Goal: Navigation & Orientation: Understand site structure

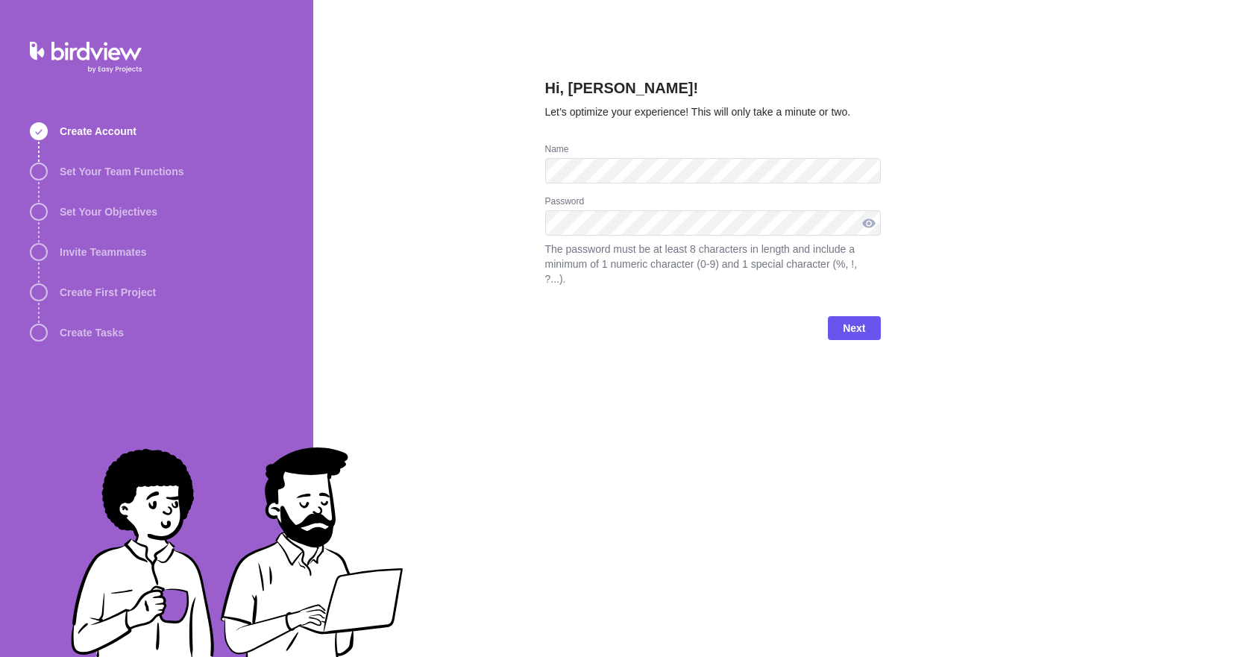
click at [869, 224] on div at bounding box center [869, 222] width 24 height 25
click at [867, 223] on div at bounding box center [869, 222] width 24 height 25
click at [854, 319] on span "Next" at bounding box center [854, 328] width 22 height 18
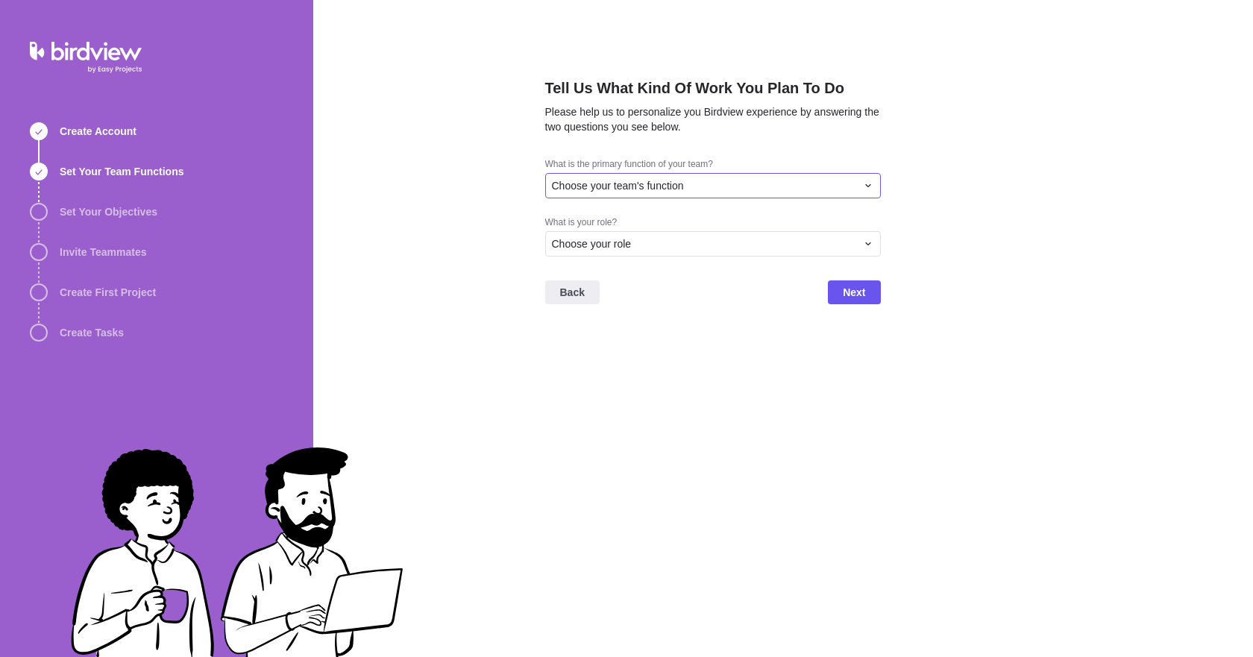
click at [637, 179] on span "Choose your team's function" at bounding box center [618, 185] width 132 height 15
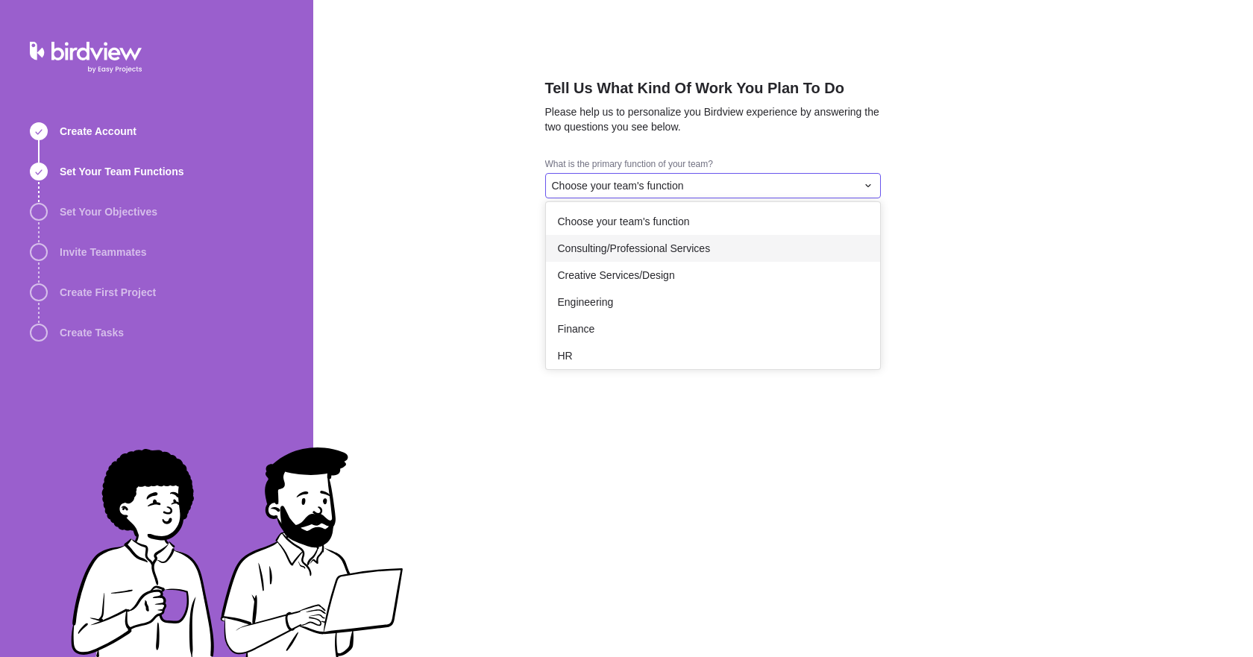
click at [650, 248] on span "Consulting/Professional Services" at bounding box center [634, 248] width 153 height 15
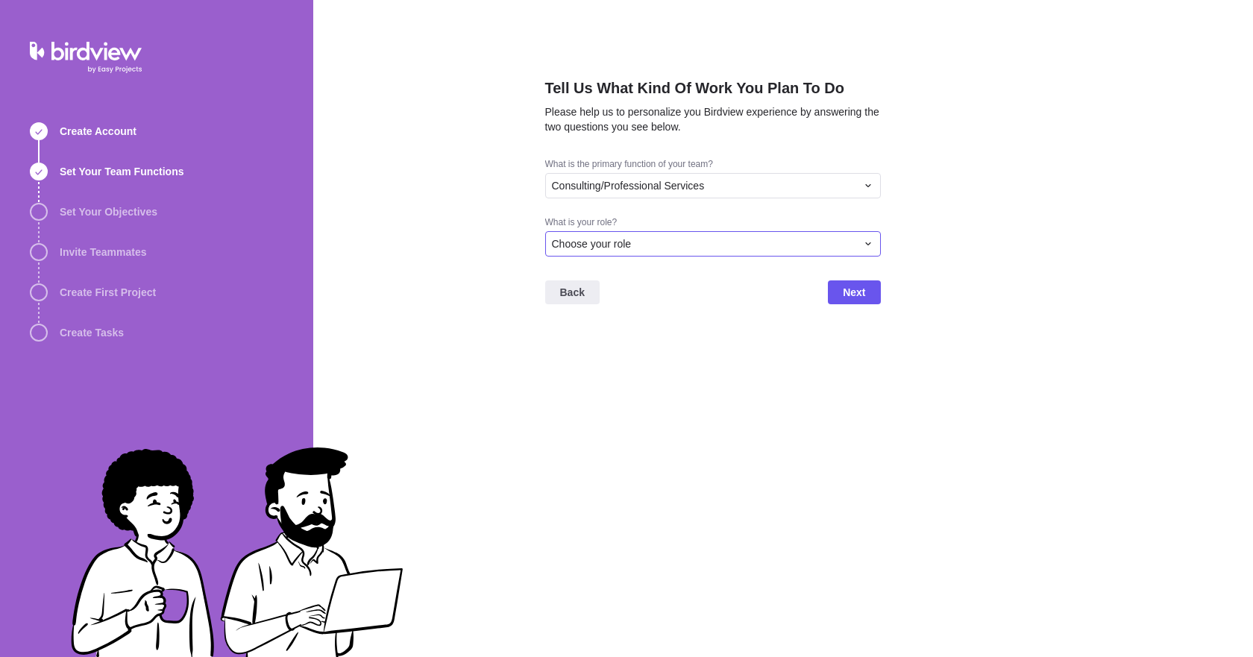
click at [647, 239] on div "Choose your role" at bounding box center [704, 243] width 304 height 15
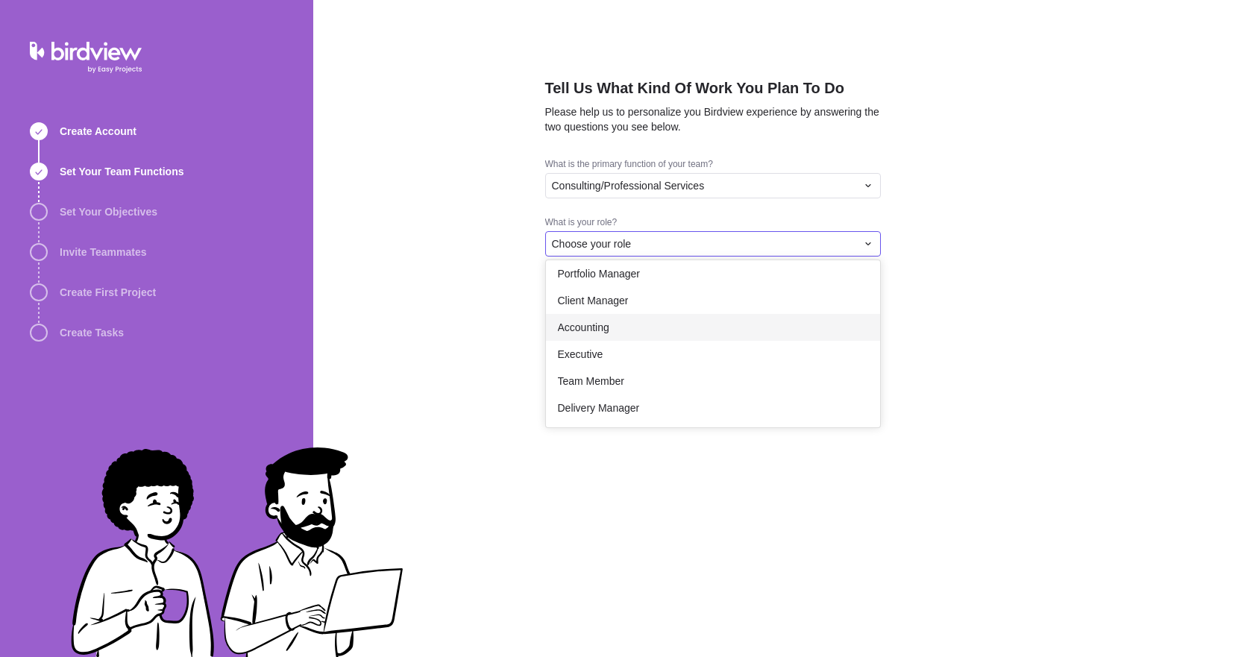
click at [613, 331] on div "Accounting" at bounding box center [713, 327] width 334 height 27
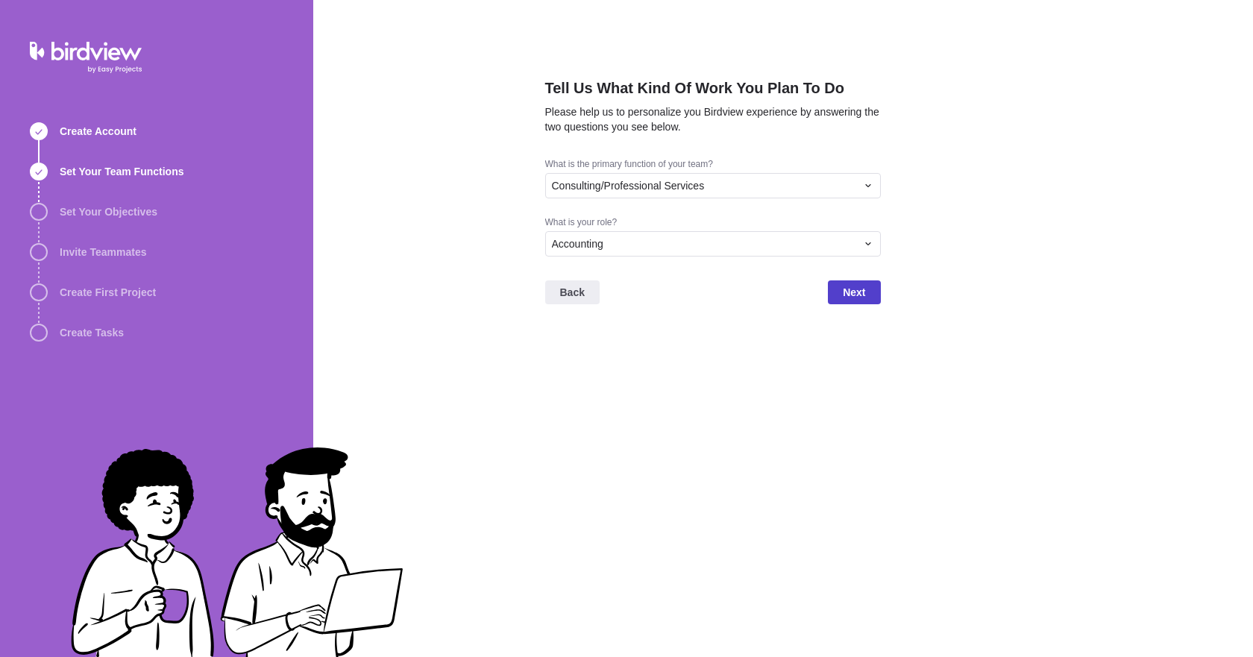
click at [837, 292] on span "Next" at bounding box center [854, 292] width 52 height 24
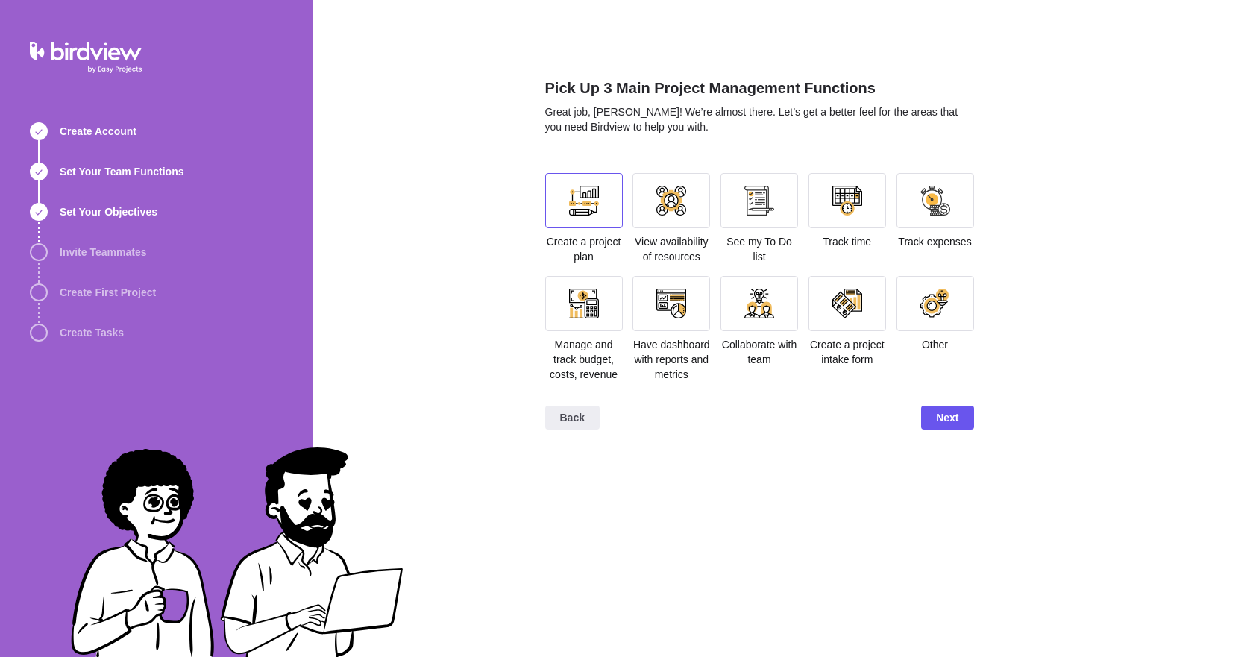
click at [577, 198] on div at bounding box center [584, 201] width 30 height 30
click at [688, 210] on div at bounding box center [671, 200] width 78 height 55
click at [594, 205] on div at bounding box center [584, 201] width 30 height 30
click at [873, 198] on div at bounding box center [847, 200] width 78 height 55
click at [931, 200] on div at bounding box center [935, 201] width 30 height 30
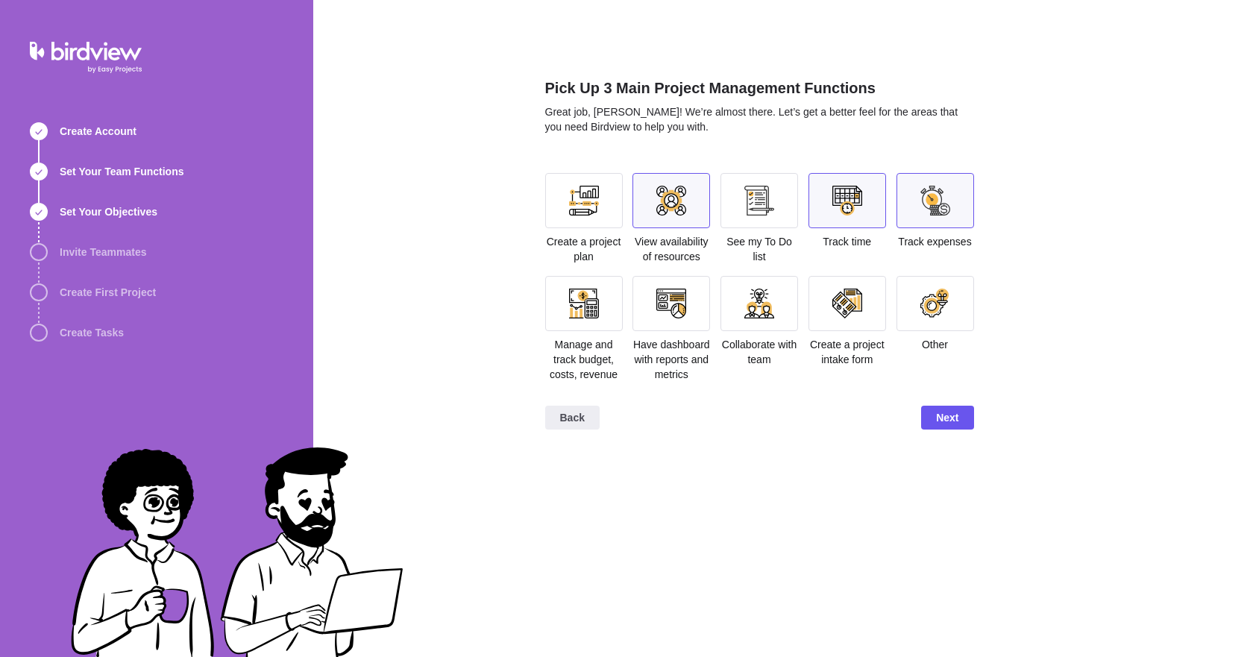
click at [591, 304] on div at bounding box center [584, 304] width 30 height 30
click at [684, 306] on div at bounding box center [671, 304] width 30 height 30
click at [944, 419] on span "Next" at bounding box center [947, 418] width 22 height 18
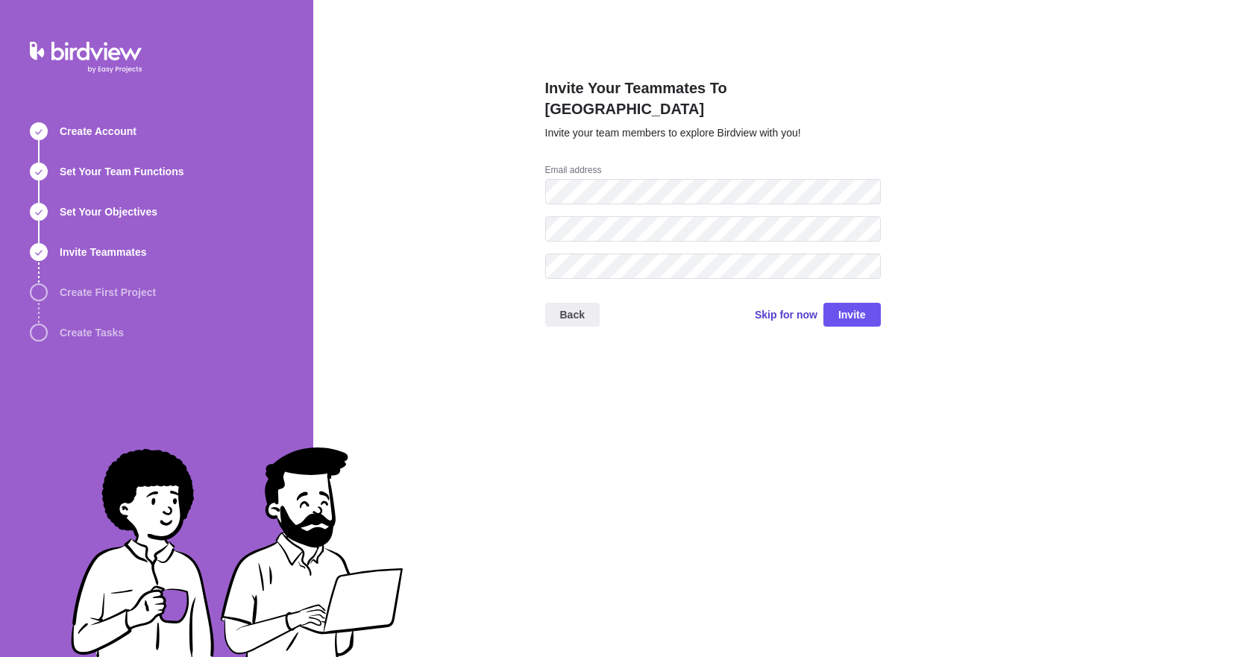
click at [766, 307] on span "Skip for now" at bounding box center [786, 314] width 63 height 15
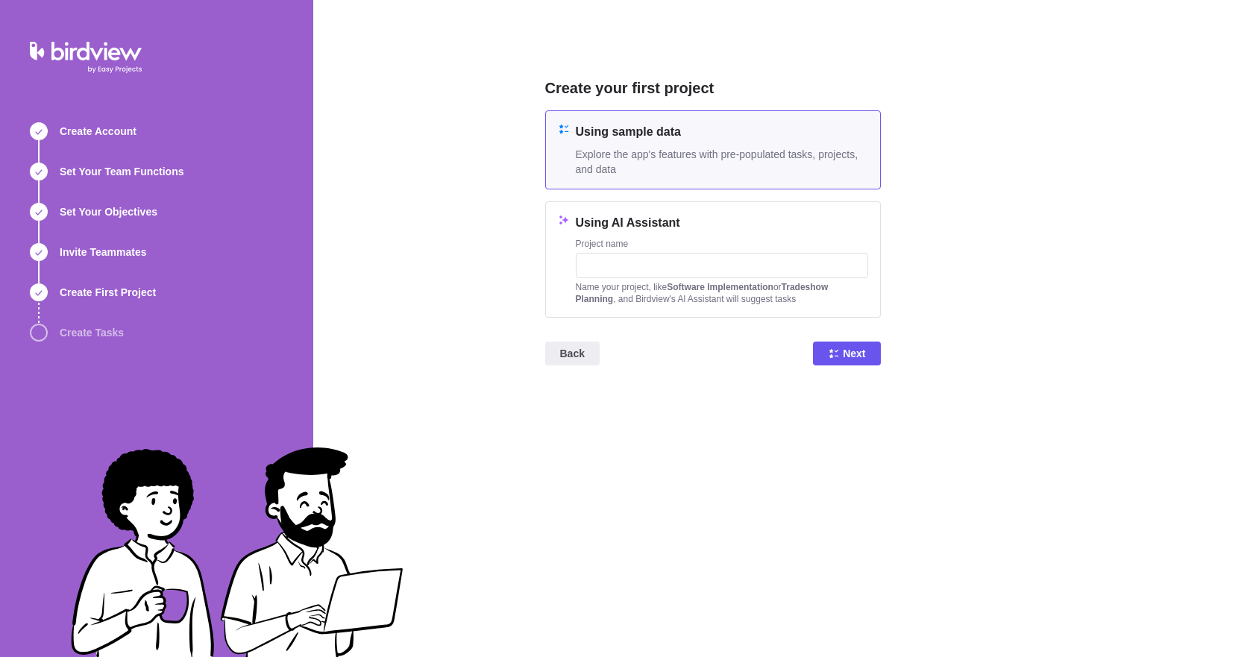
click at [629, 131] on h4 "Using sample data" at bounding box center [722, 132] width 292 height 18
click at [840, 355] on icon at bounding box center [834, 354] width 12 height 12
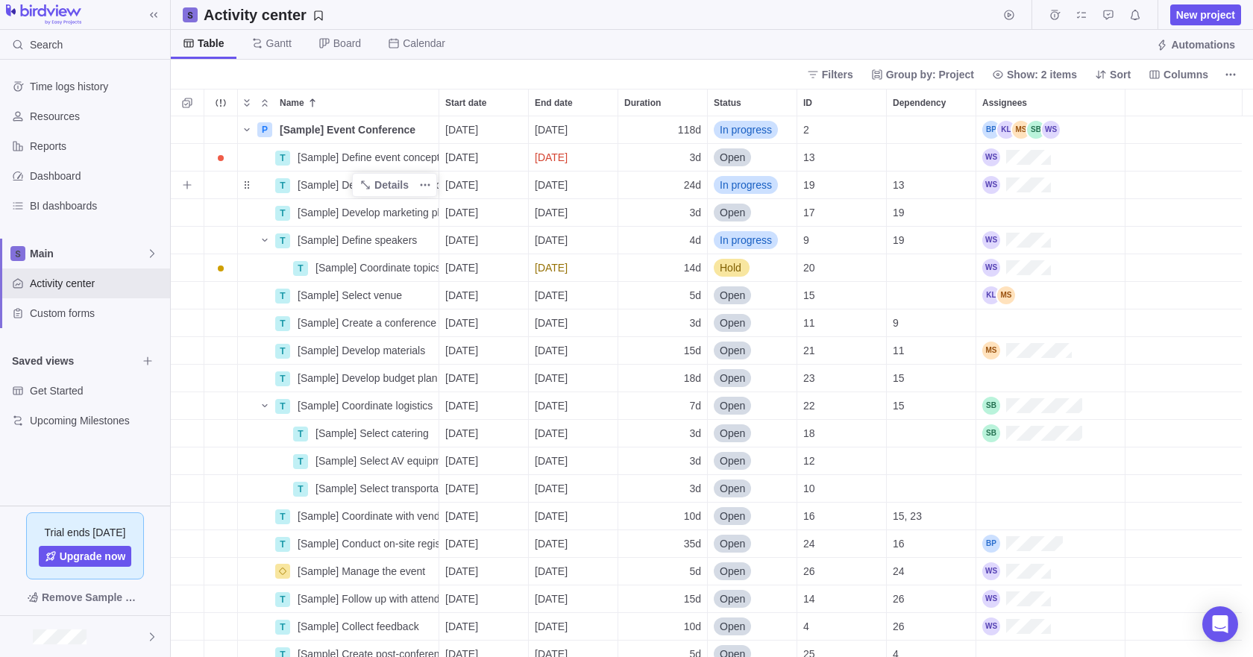
scroll to position [530, 1071]
click at [330, 40] on span "Board" at bounding box center [340, 44] width 66 height 29
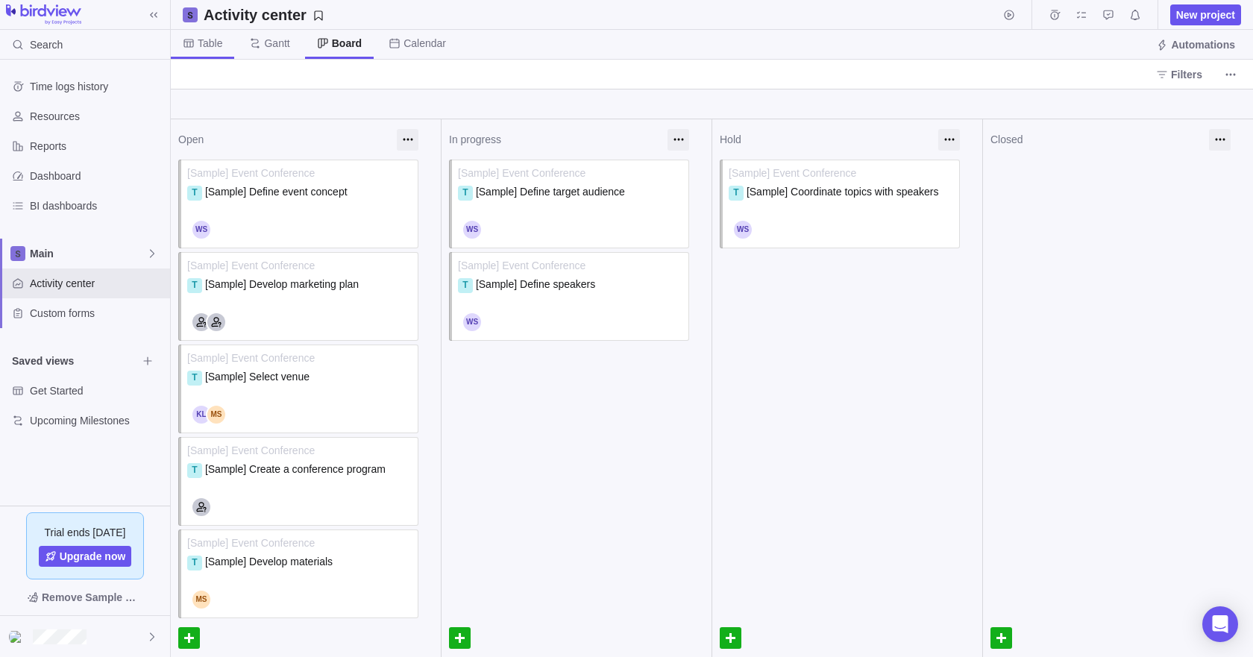
click at [222, 46] on span "Table" at bounding box center [202, 44] width 63 height 29
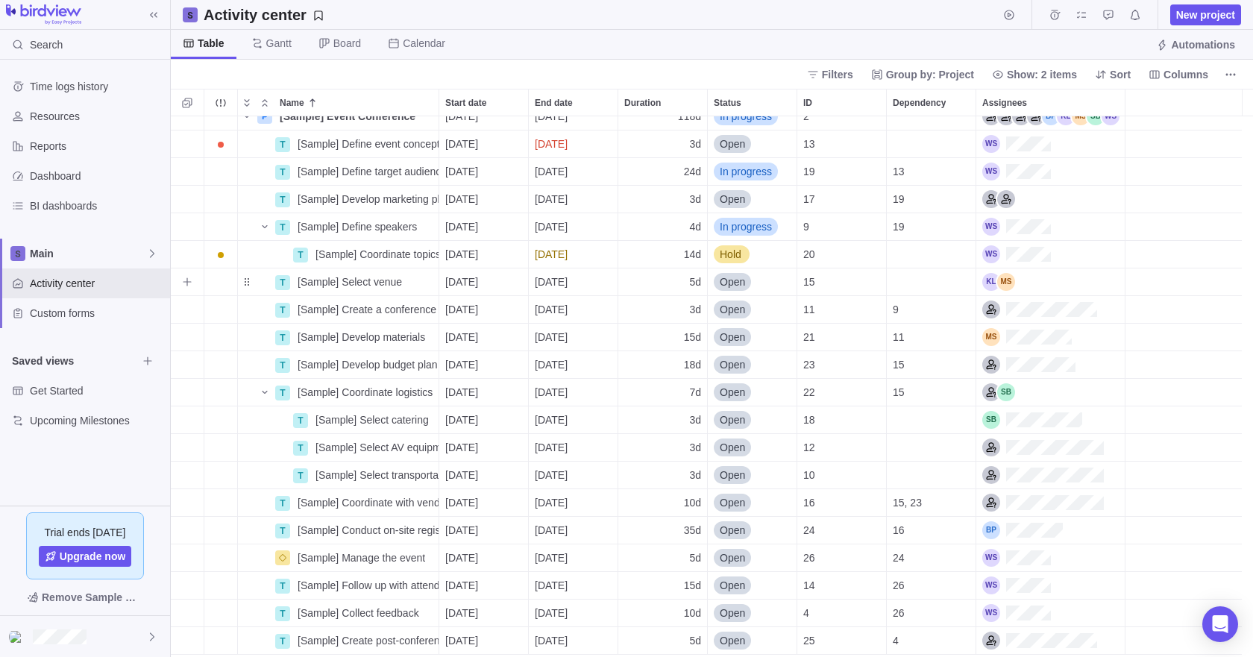
scroll to position [0, 0]
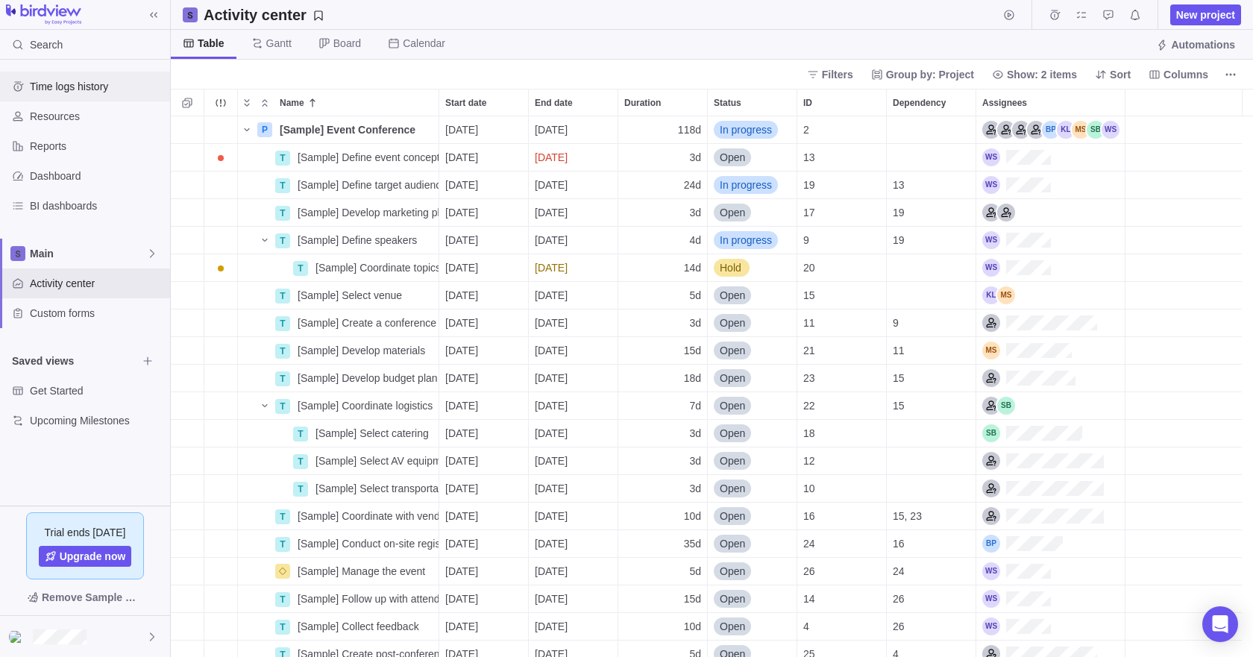
click at [61, 89] on span "Time logs history" at bounding box center [97, 86] width 134 height 15
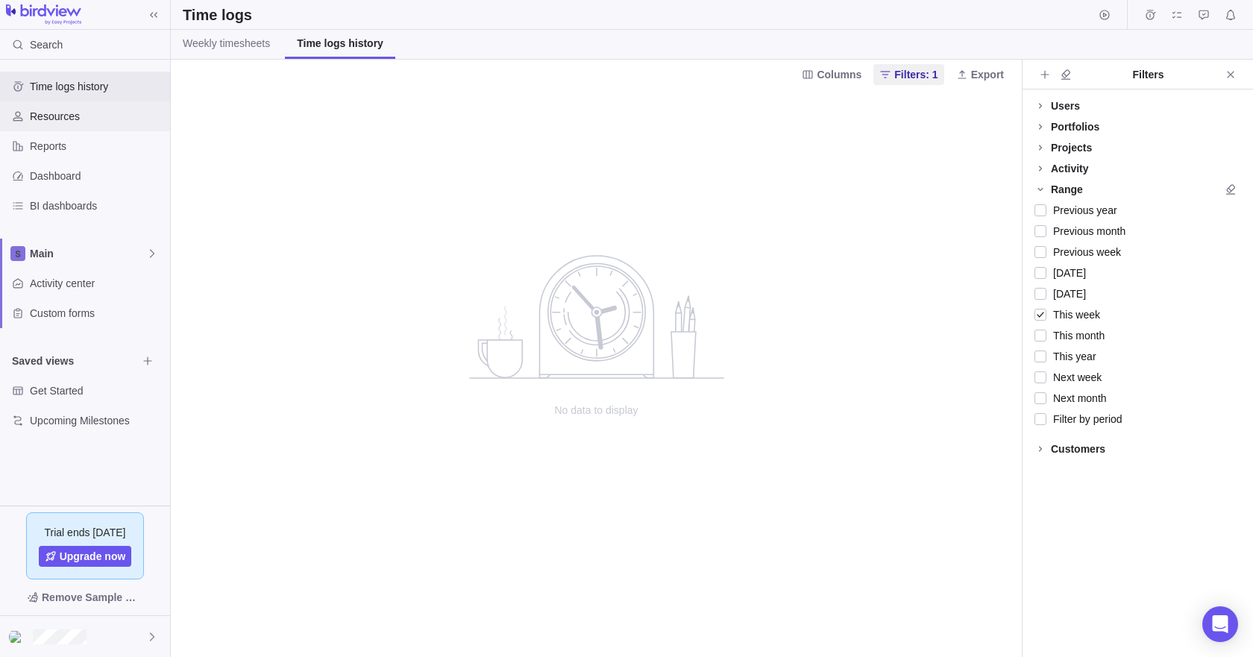
click at [60, 123] on span "Resources" at bounding box center [97, 116] width 134 height 15
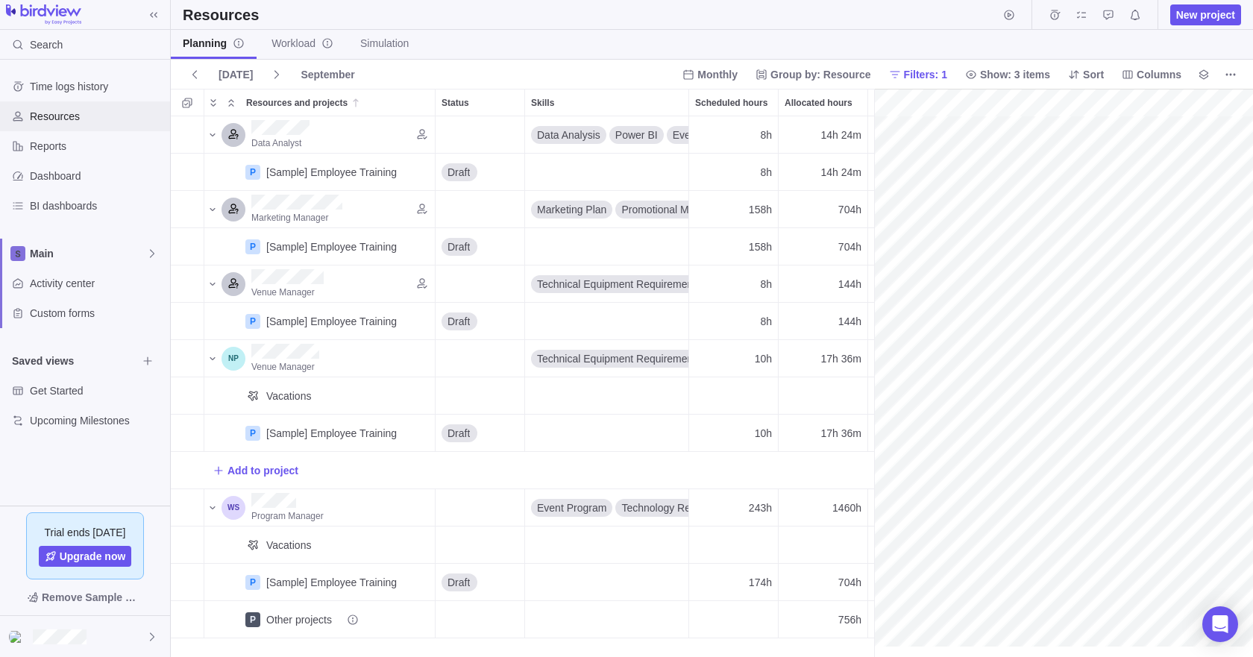
scroll to position [0, 241]
click at [271, 72] on icon at bounding box center [277, 75] width 12 height 12
click at [65, 151] on span "Reports" at bounding box center [97, 146] width 134 height 15
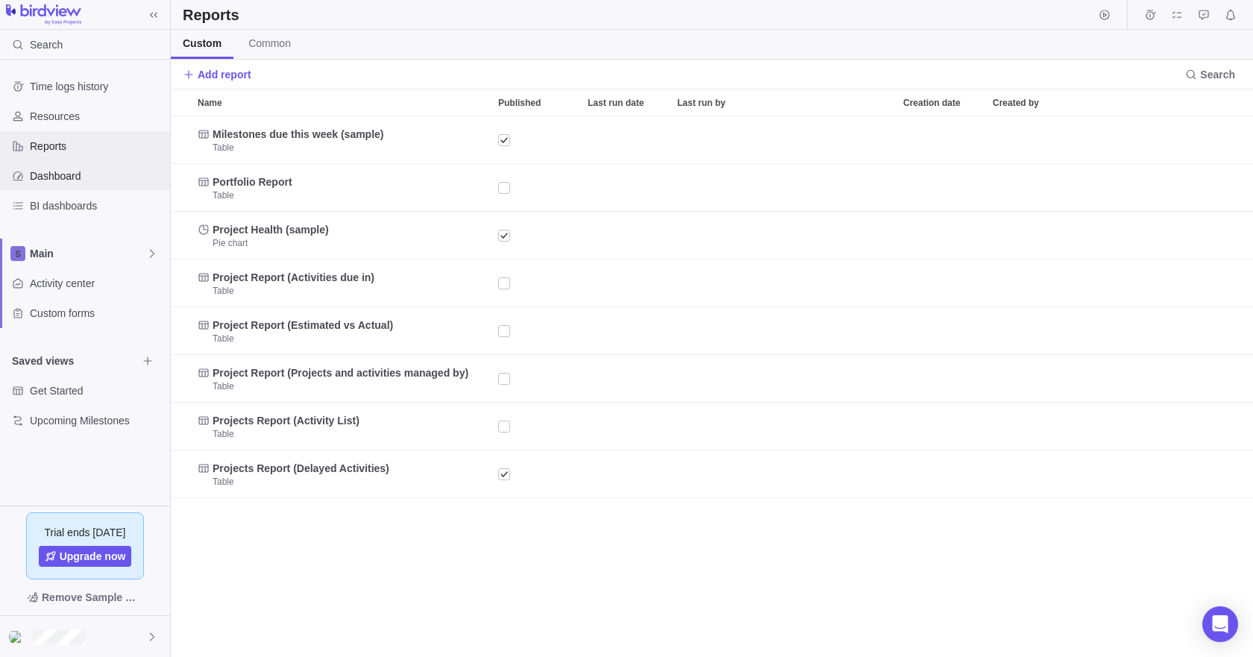
scroll to position [530, 1071]
click at [68, 204] on span "BI dashboards" at bounding box center [97, 205] width 134 height 15
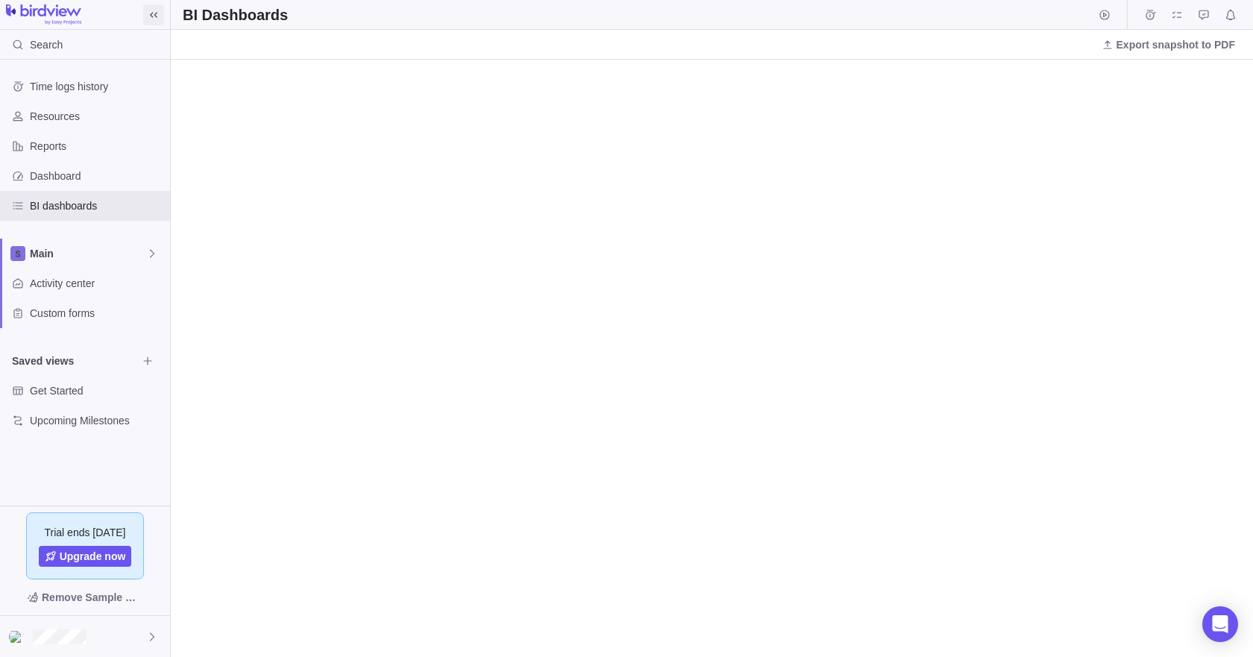
click at [152, 15] on icon at bounding box center [154, 15] width 12 height 12
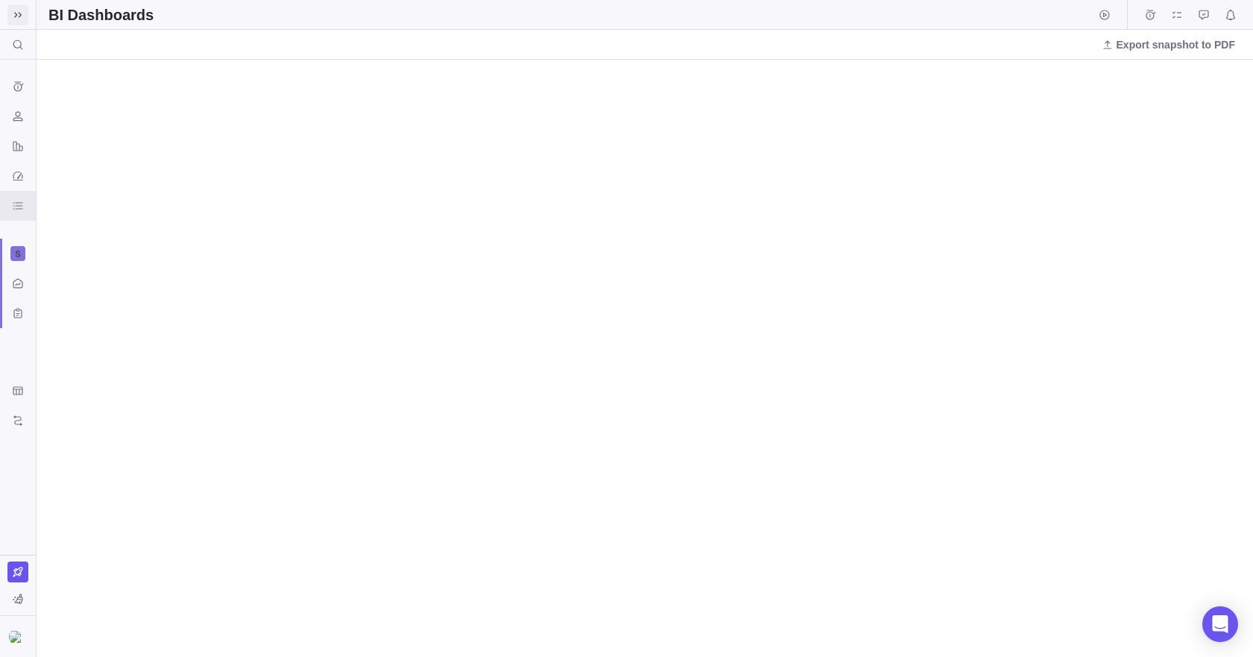
click at [16, 16] on icon at bounding box center [17, 14] width 7 height 5
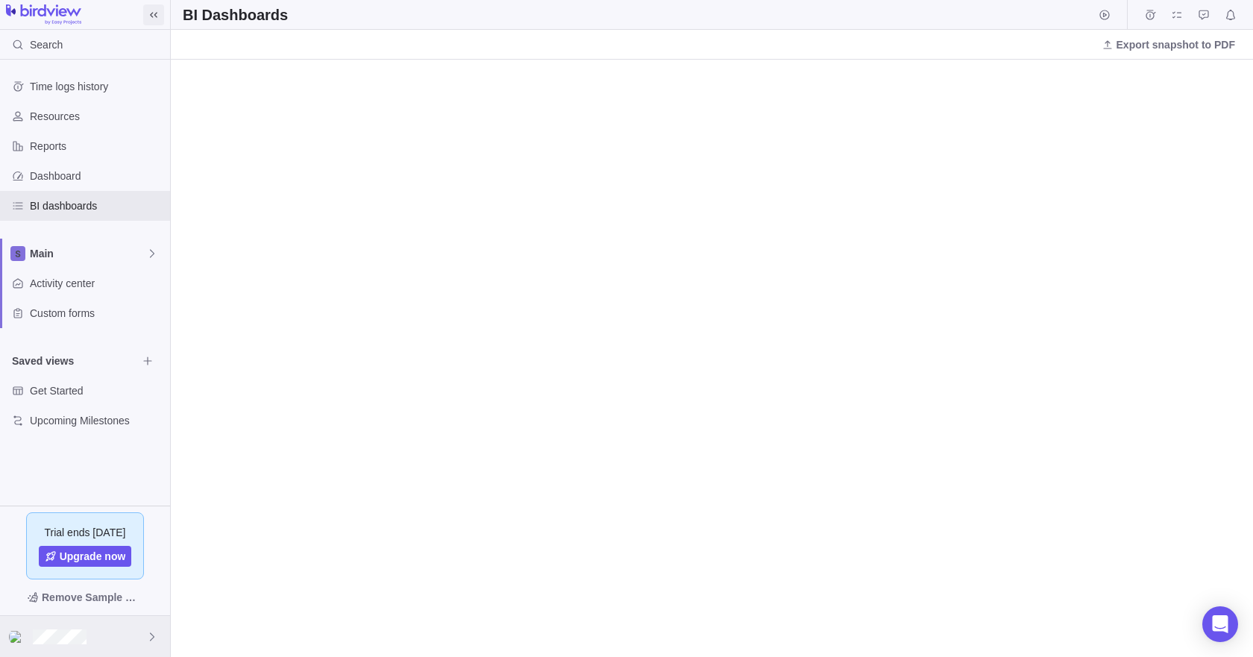
click at [23, 640] on img at bounding box center [18, 637] width 18 height 12
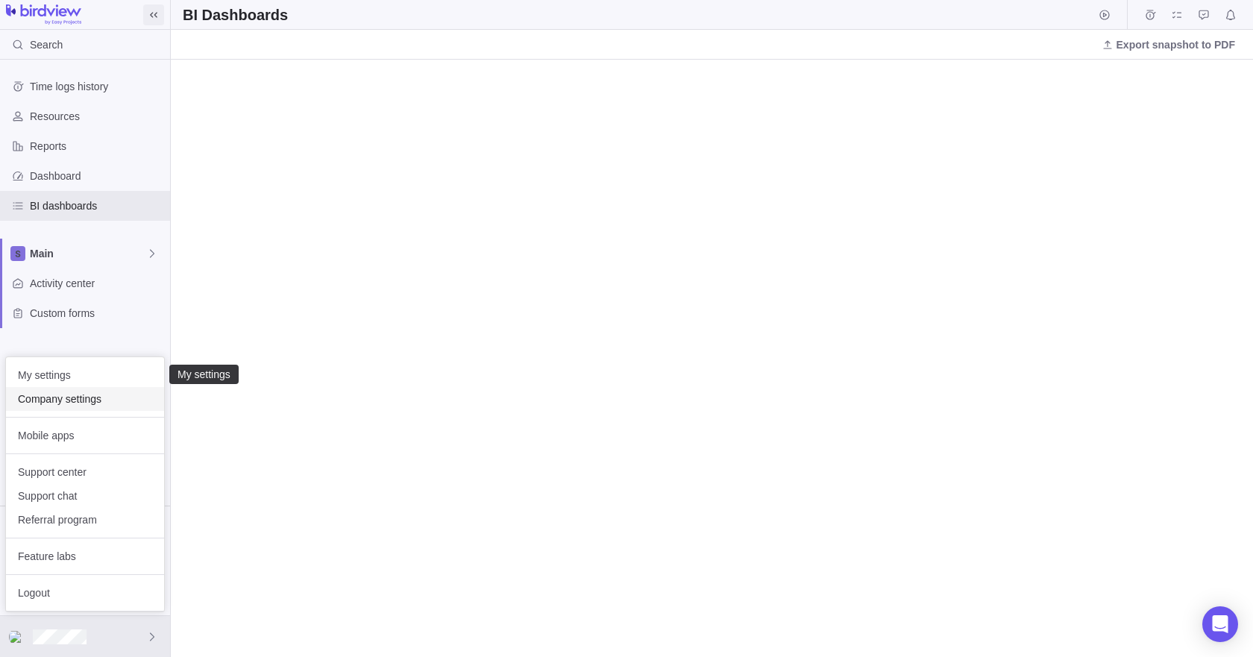
click at [84, 396] on span "Company settings" at bounding box center [85, 399] width 134 height 15
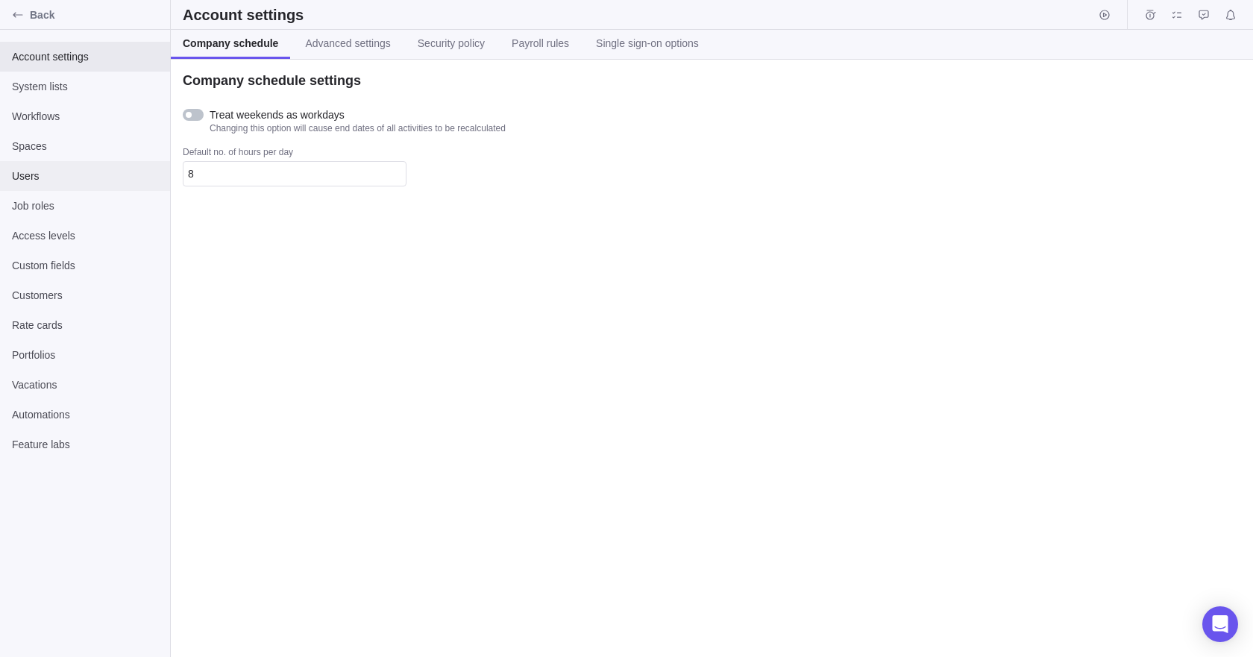
click at [47, 172] on span "Users" at bounding box center [85, 176] width 146 height 15
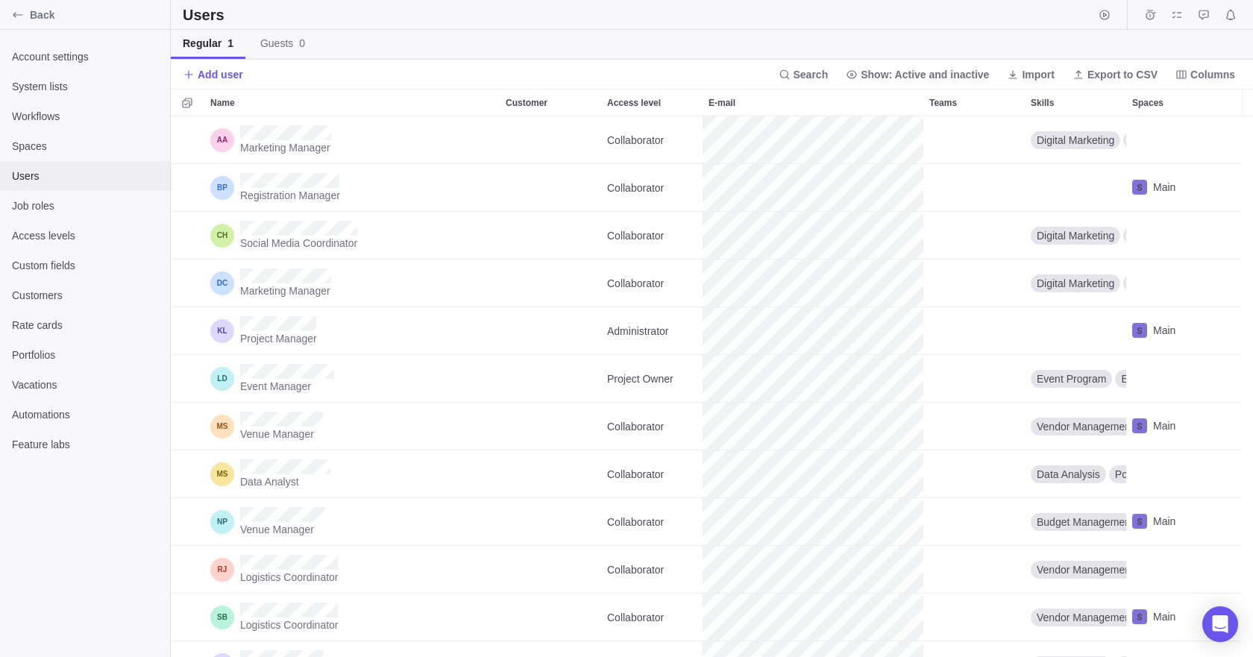
scroll to position [530, 1071]
click at [51, 330] on span "Rate cards" at bounding box center [85, 325] width 146 height 15
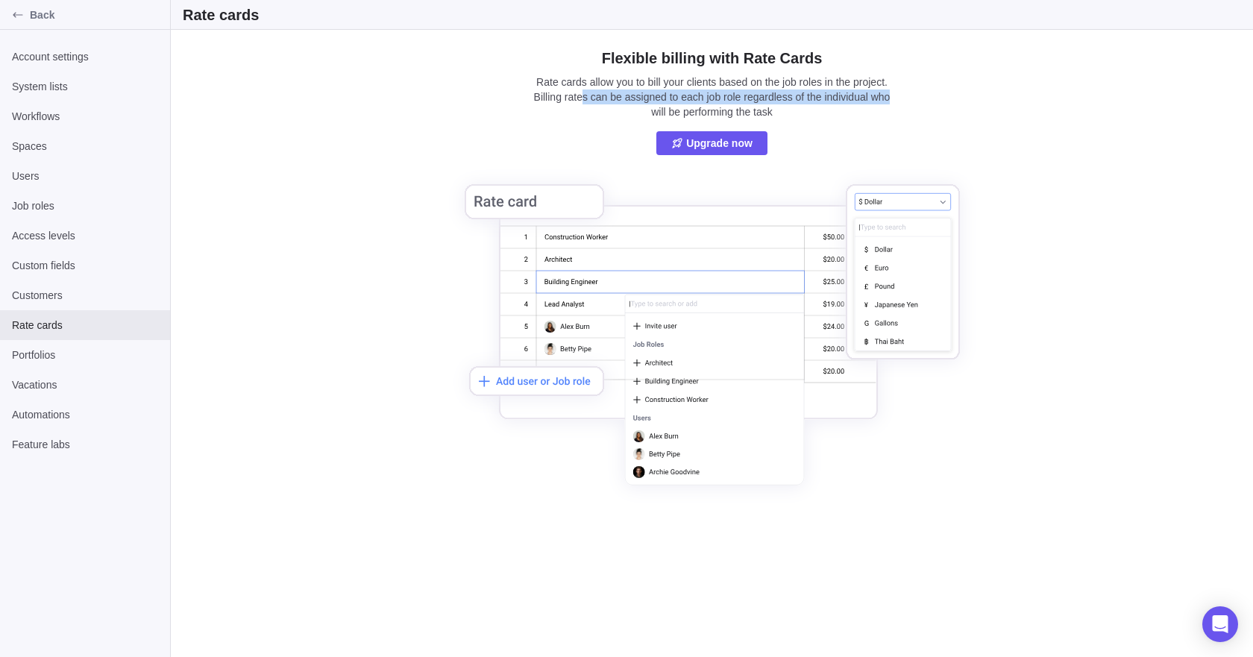
drag, startPoint x: 602, startPoint y: 99, endPoint x: 890, endPoint y: 96, distance: 288.6
click at [890, 96] on div "Rate cards allow you to bill your clients based on the job roles in the project…" at bounding box center [712, 97] width 365 height 45
click at [912, 98] on div "Flexible billing with Rate Cards Rate cards allow you to bill your clients base…" at bounding box center [712, 277] width 533 height 458
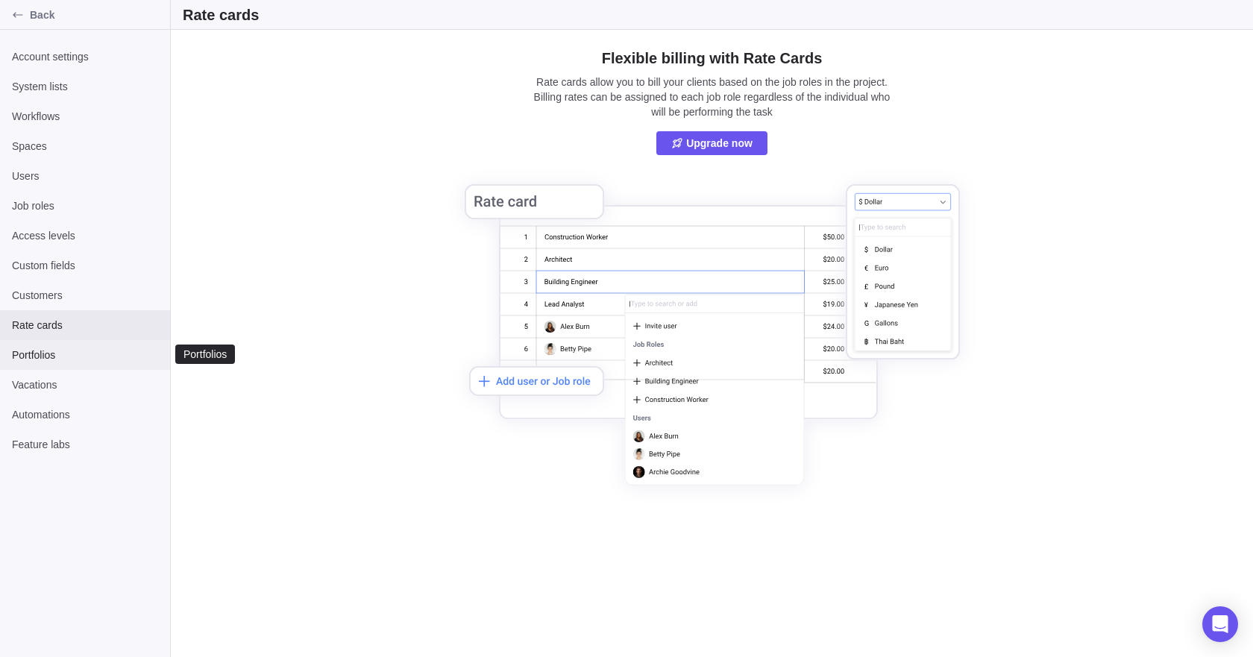
click at [44, 351] on span "Portfolios" at bounding box center [85, 355] width 146 height 15
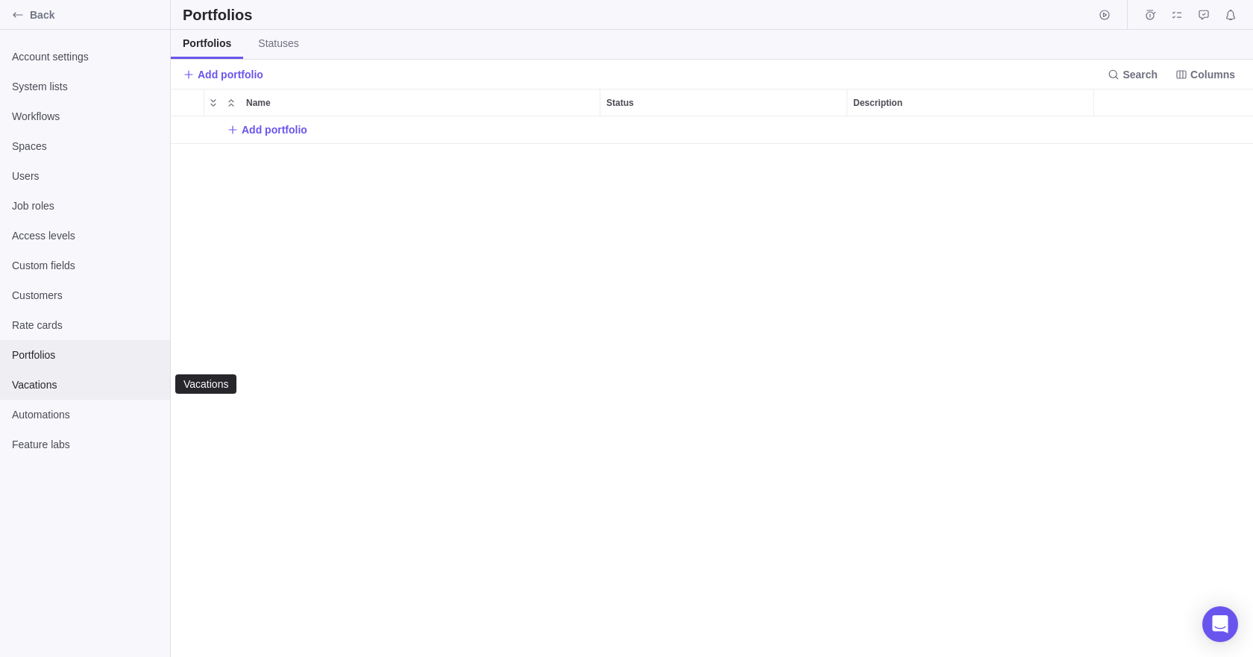
scroll to position [530, 1071]
click at [56, 392] on div "Vacations" at bounding box center [85, 385] width 170 height 30
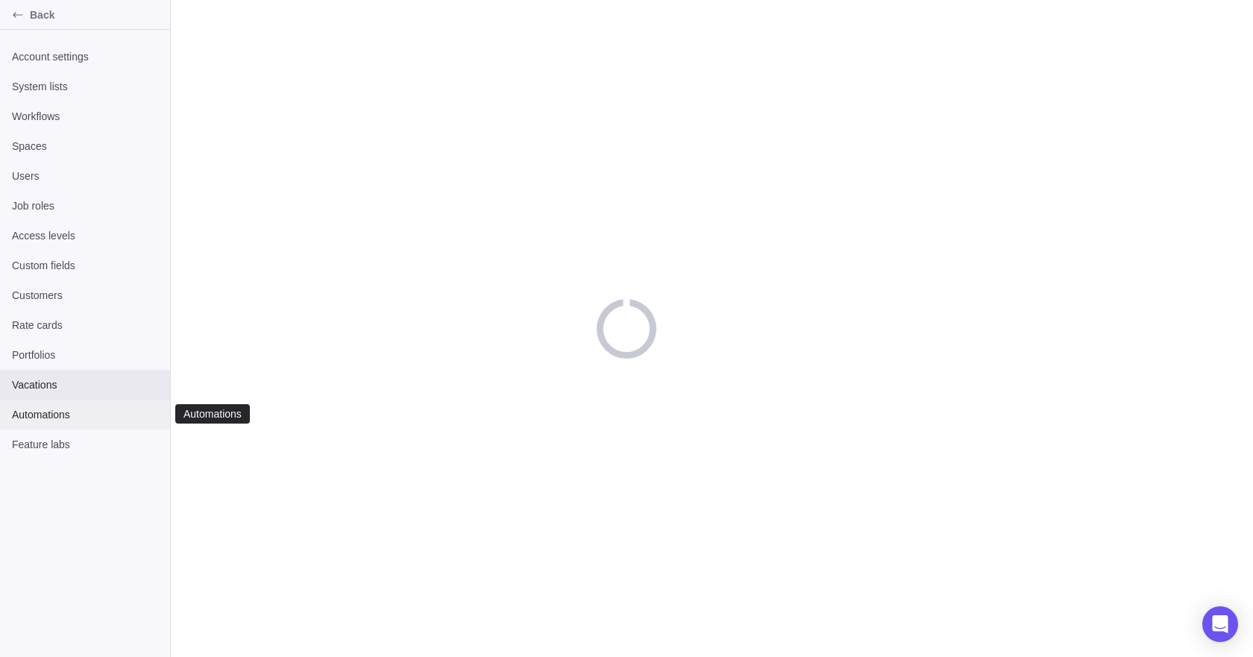
click at [64, 415] on span "Automations" at bounding box center [85, 414] width 146 height 15
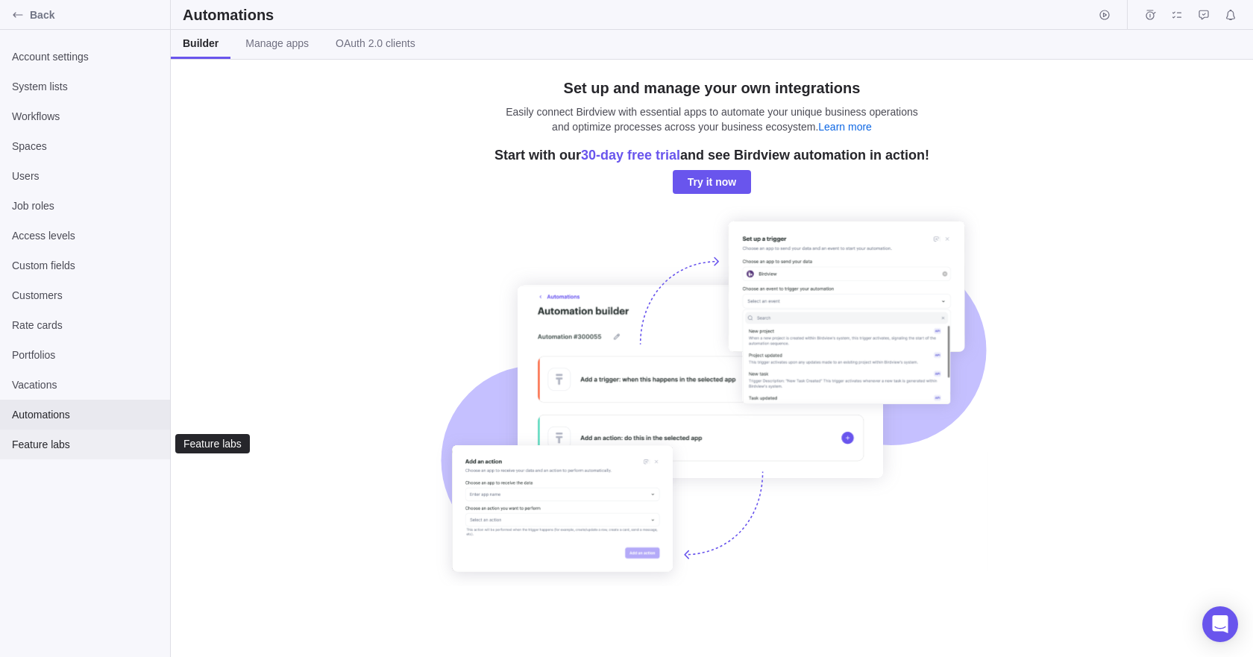
click at [57, 448] on span "Feature labs" at bounding box center [85, 444] width 146 height 15
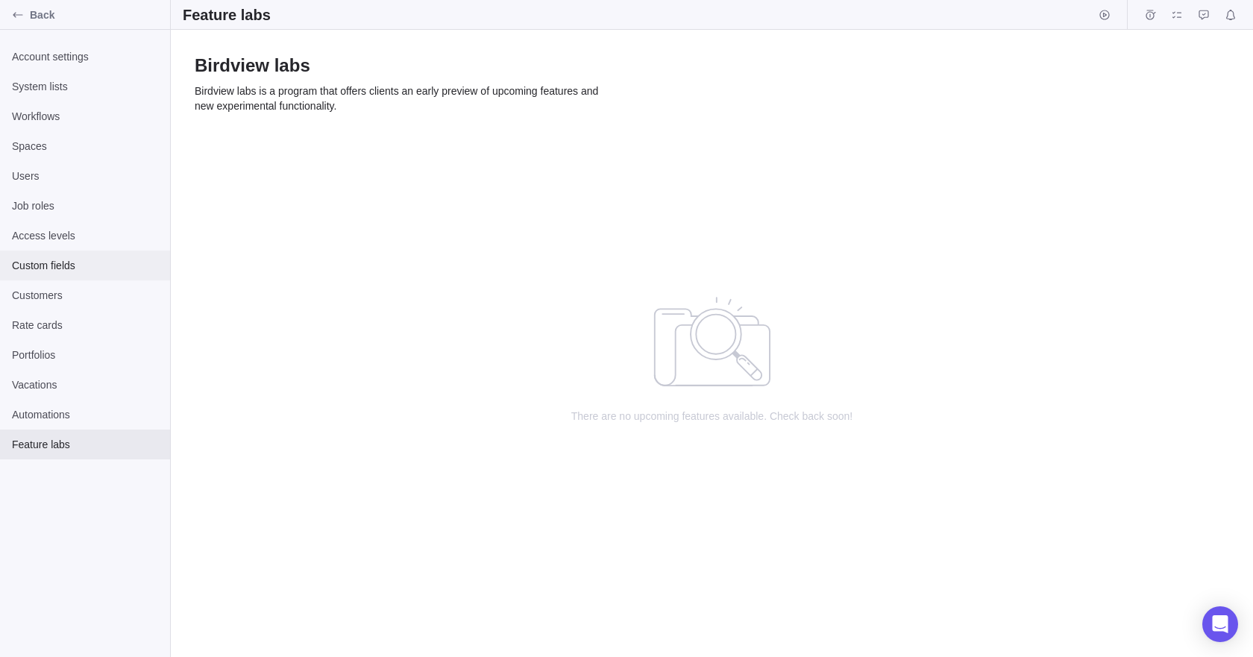
click at [60, 256] on div "Custom fields" at bounding box center [85, 266] width 170 height 30
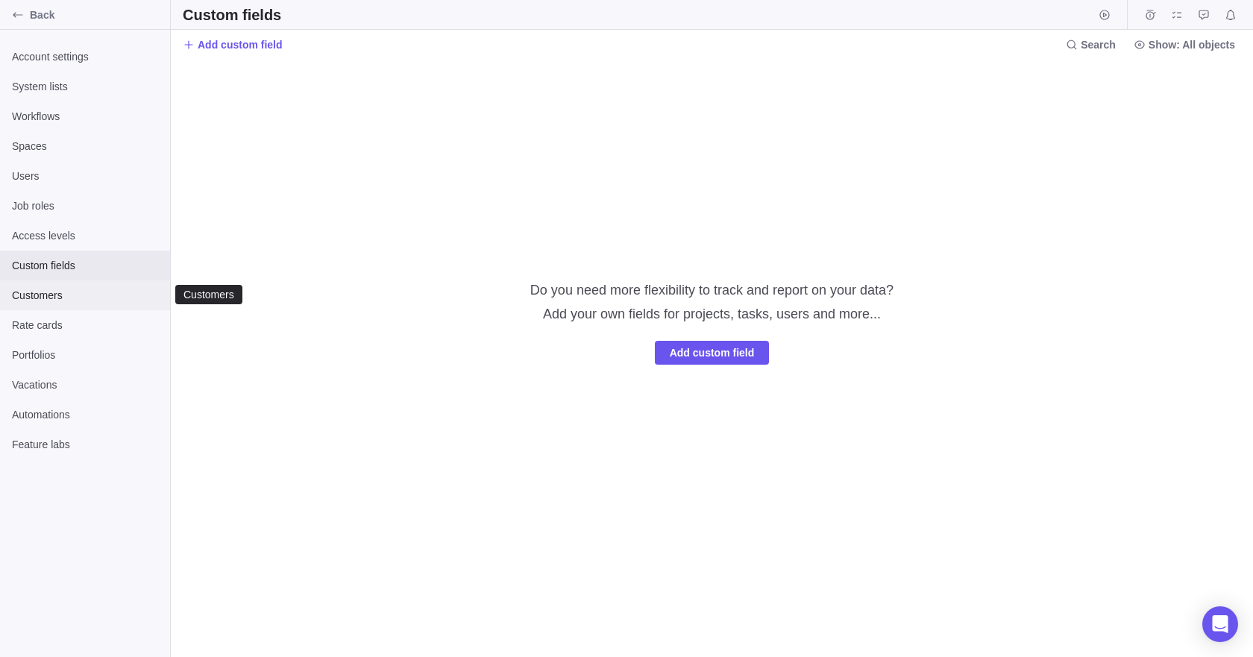
click at [60, 290] on span "Customers" at bounding box center [85, 295] width 146 height 15
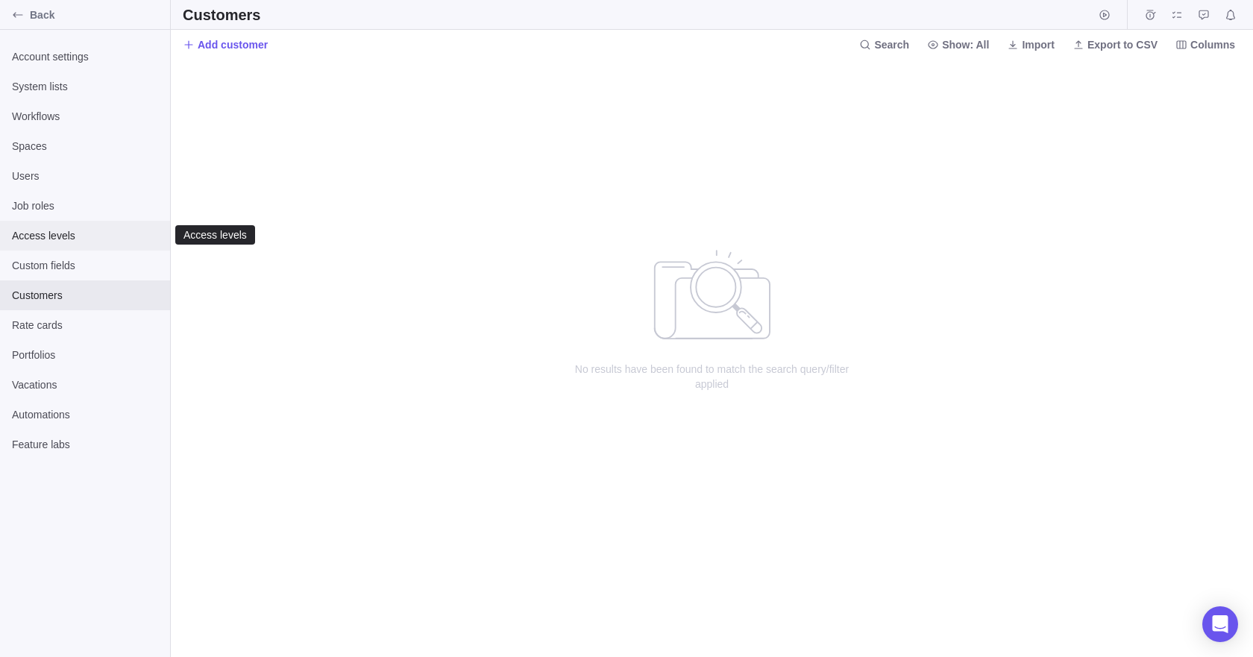
click at [85, 236] on span "Access levels" at bounding box center [85, 235] width 146 height 15
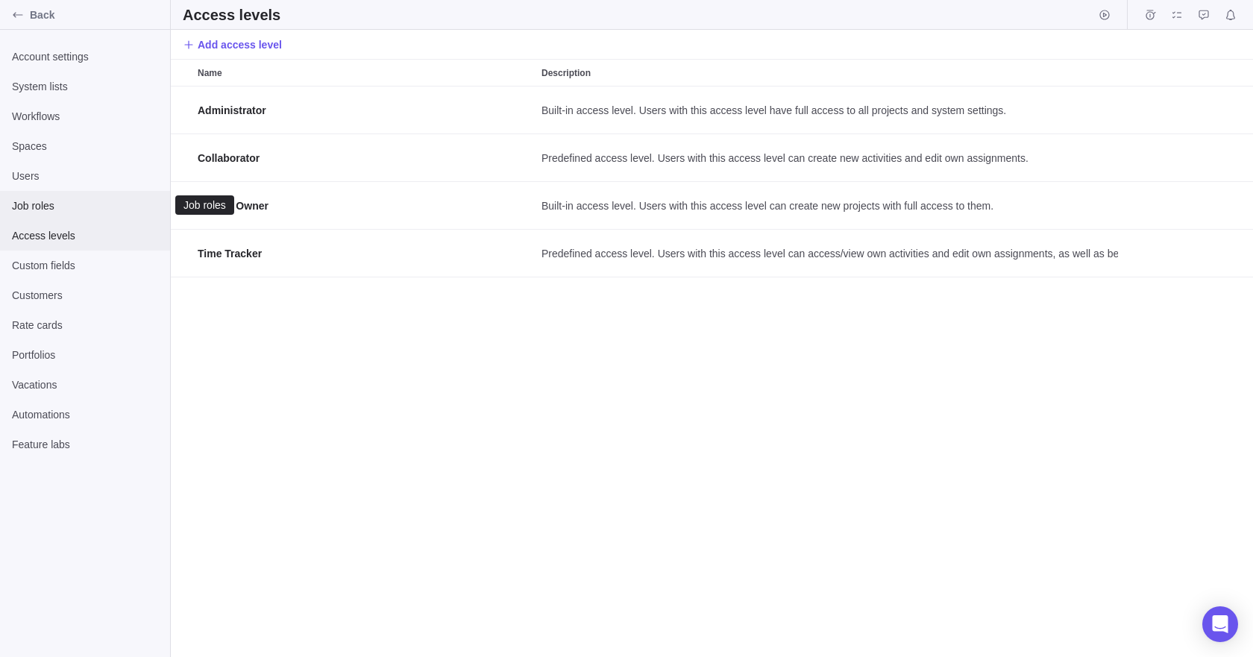
scroll to position [559, 1071]
click at [48, 212] on span "Job roles" at bounding box center [85, 205] width 146 height 15
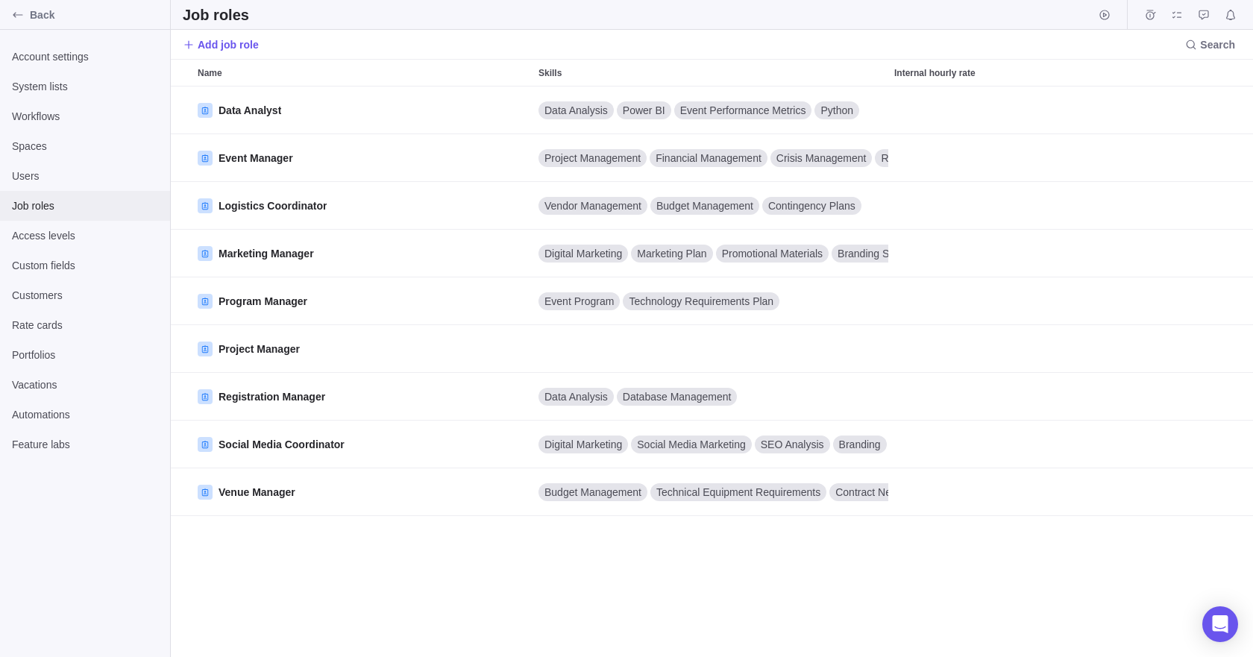
scroll to position [559, 1071]
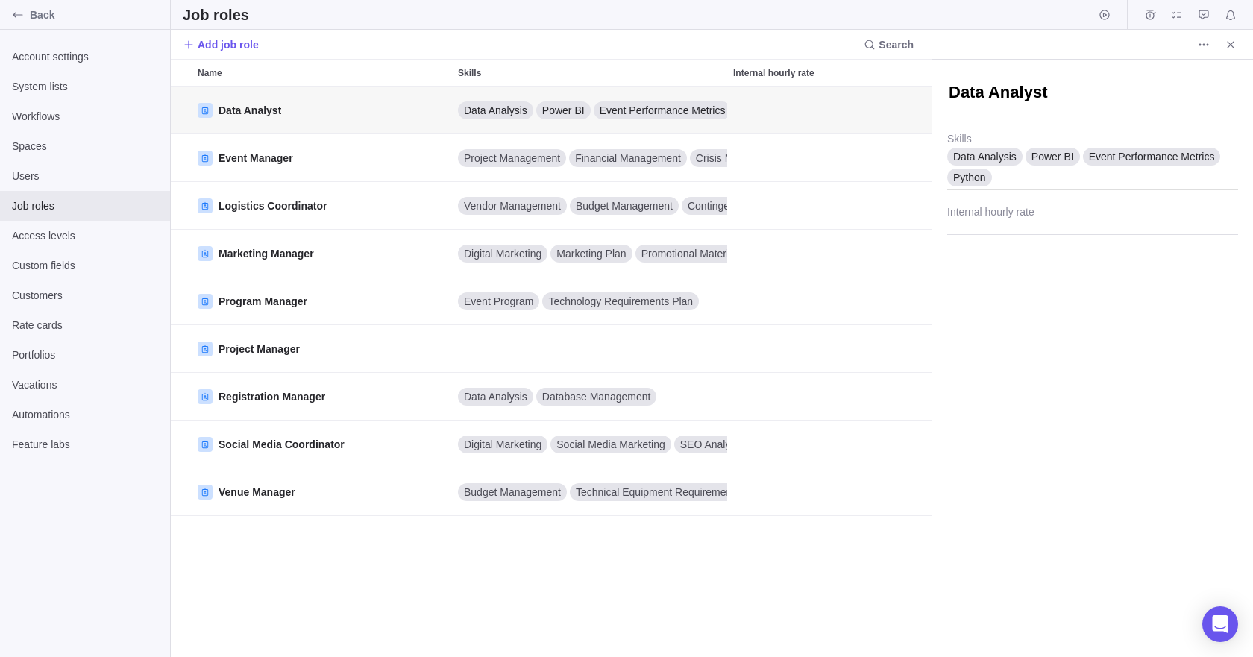
scroll to position [559, 750]
type textarea "x"
click at [782, 75] on span "Internal hourly rate" at bounding box center [773, 73] width 81 height 15
click at [855, 74] on span "More actions" at bounding box center [862, 72] width 21 height 21
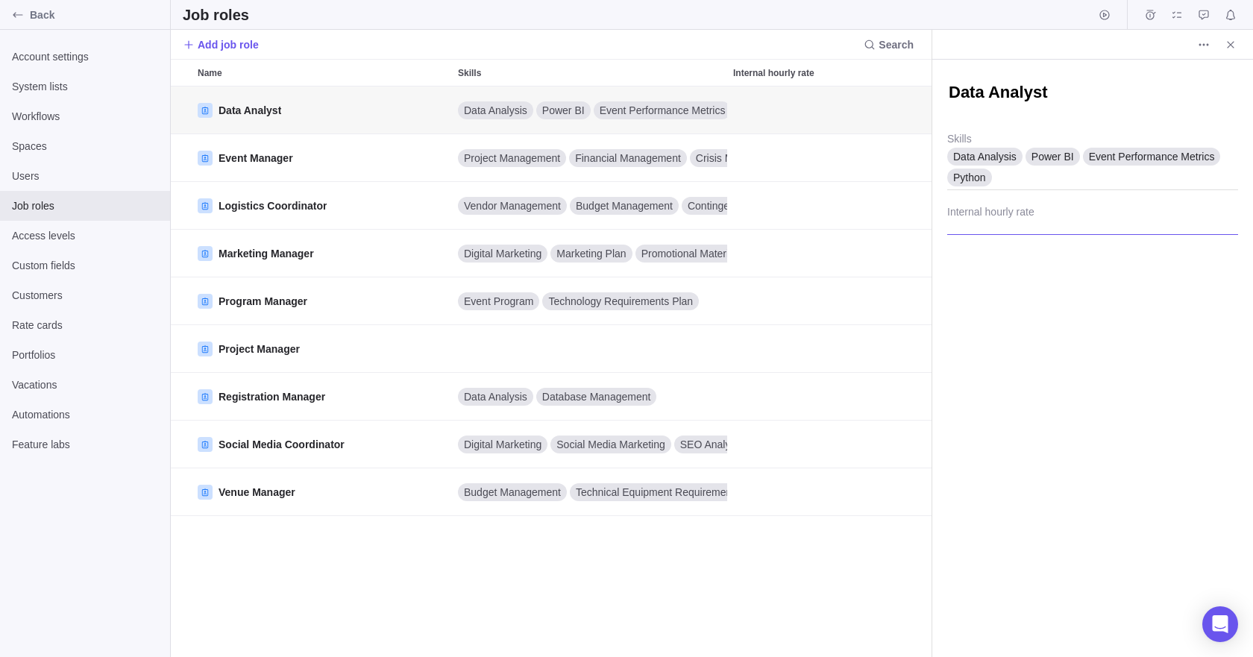
click at [1039, 218] on input "Internal hourly rate" at bounding box center [1092, 216] width 291 height 37
type input "100"
click at [1164, 331] on div "Data Analyst Data Analysis Power BI Event Performance Metrics Python Skills 100…" at bounding box center [1092, 358] width 321 height 597
click at [1225, 44] on icon "Close" at bounding box center [1231, 45] width 12 height 12
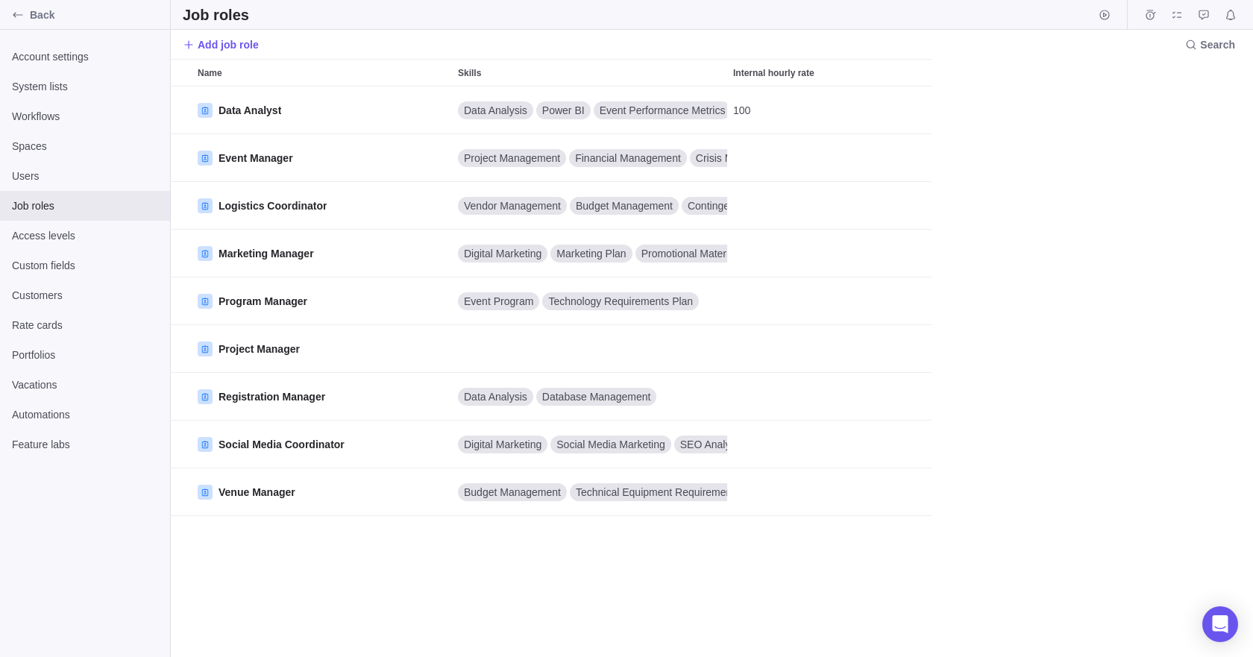
scroll to position [559, 1071]
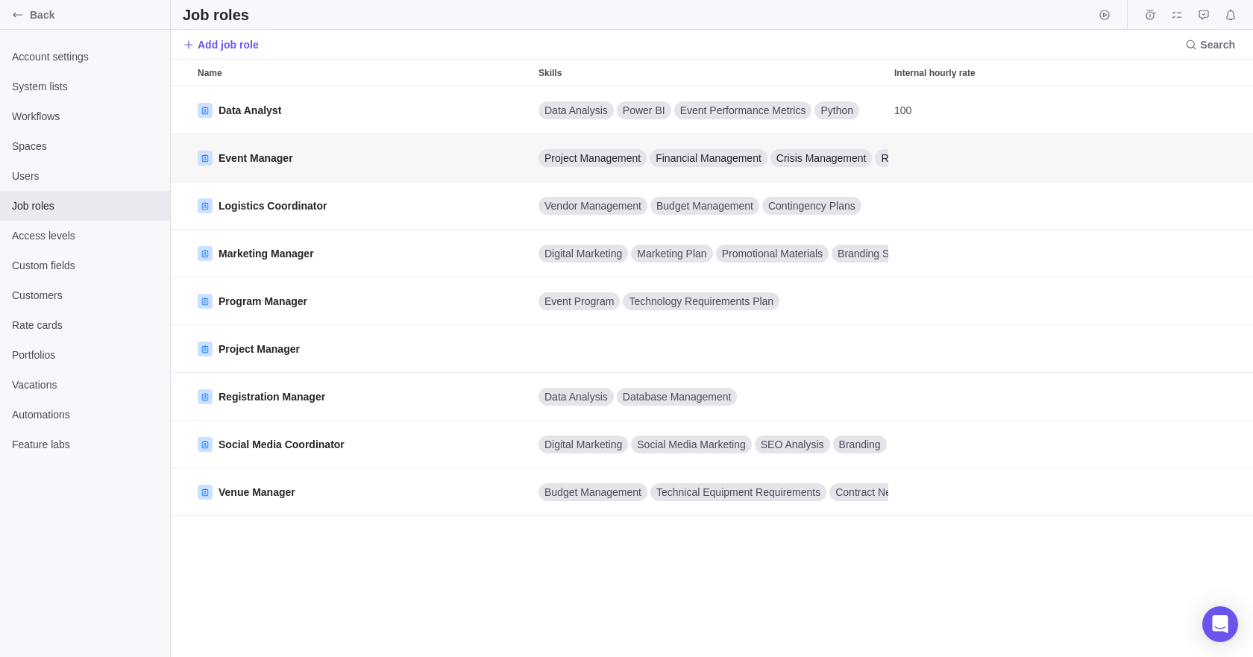
scroll to position [559, 750]
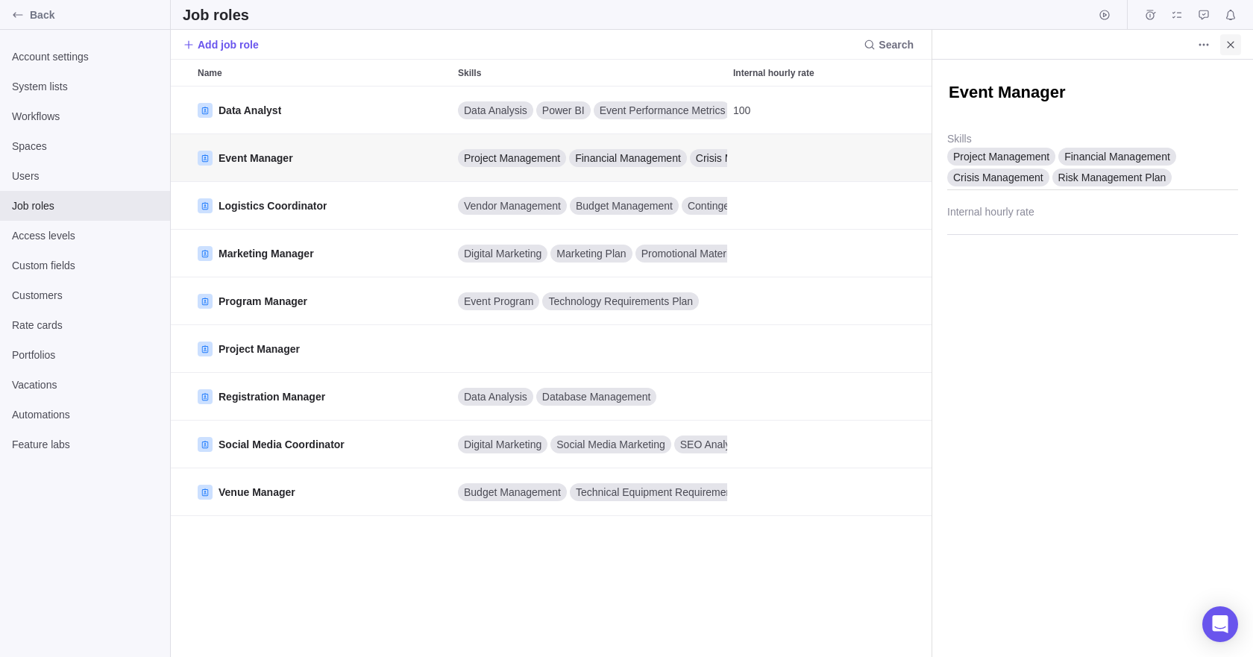
click at [1231, 45] on icon "Close" at bounding box center [1230, 44] width 7 height 7
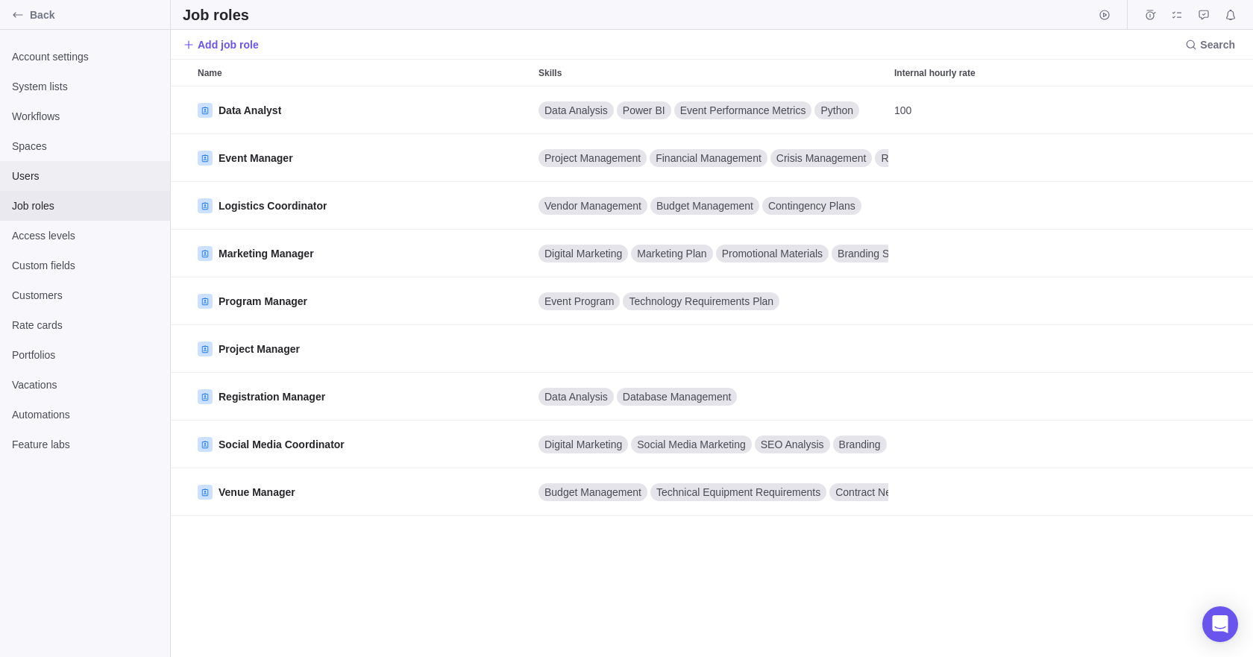
click at [43, 172] on span "Users" at bounding box center [85, 176] width 146 height 15
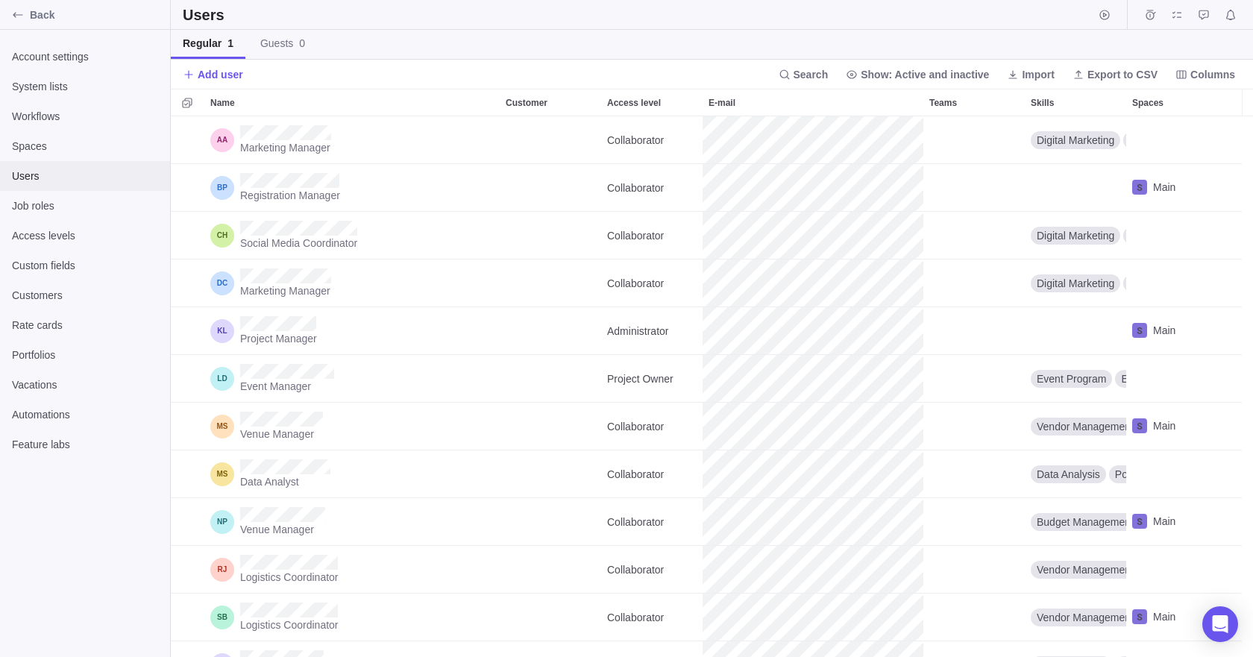
scroll to position [530, 1071]
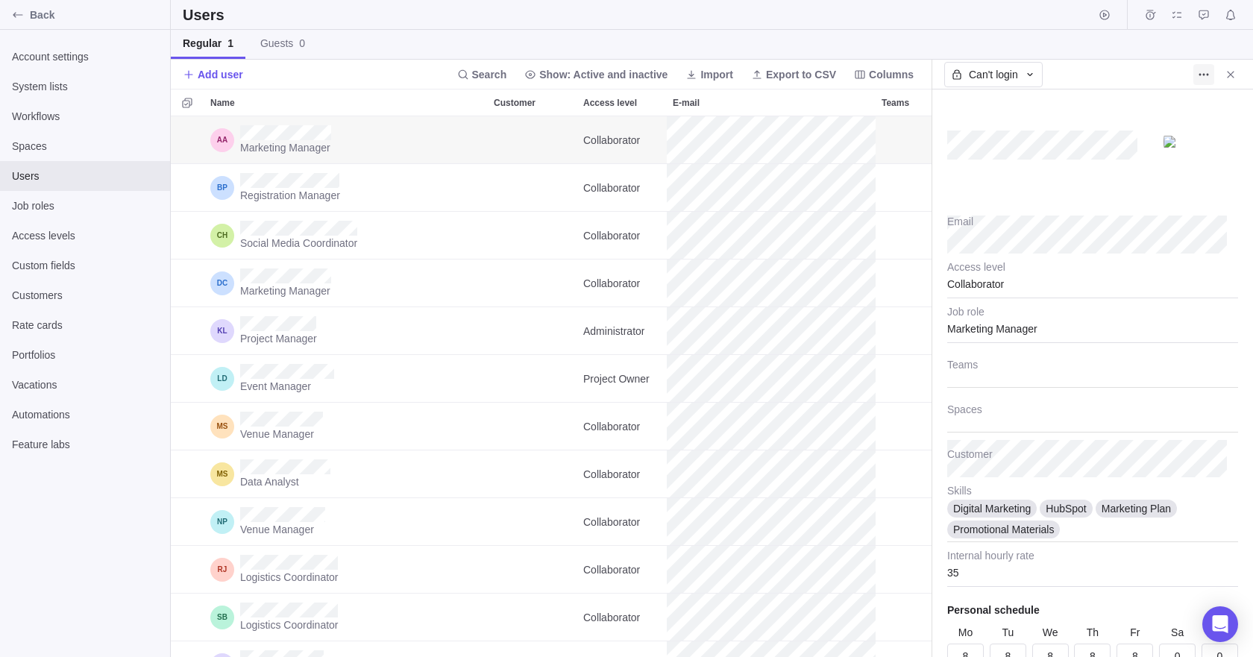
type textarea "x"
click at [1205, 74] on icon "More actions" at bounding box center [1204, 75] width 12 height 12
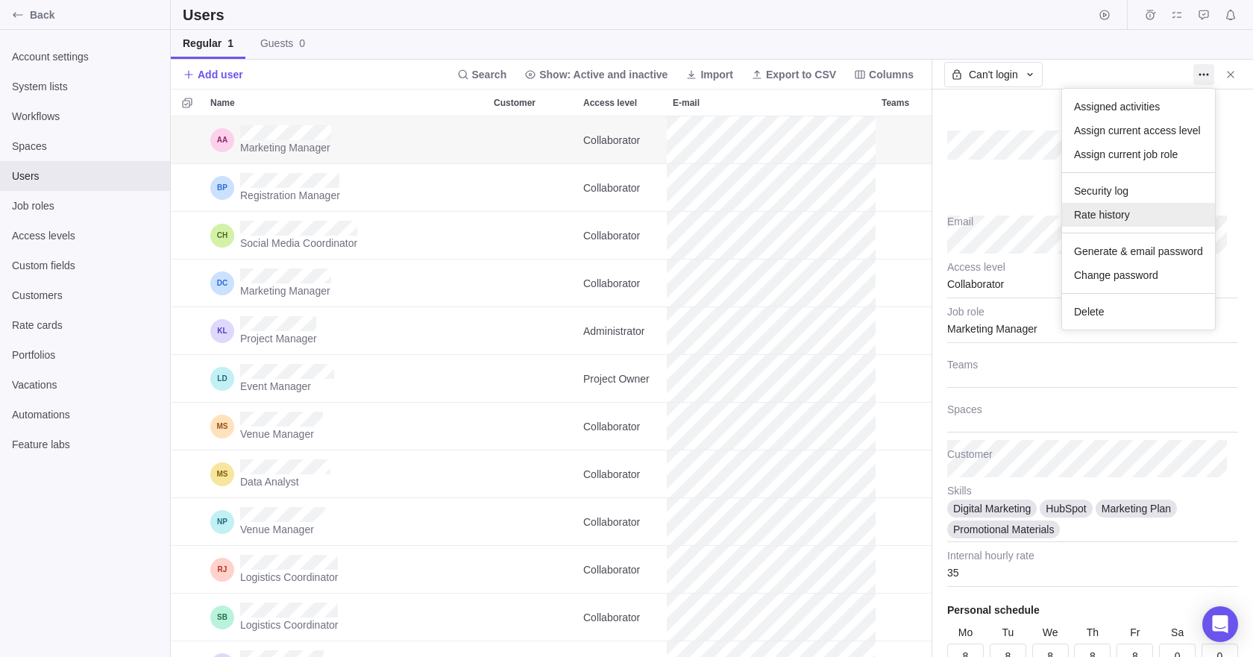
click at [1115, 213] on span "Rate history" at bounding box center [1102, 214] width 56 height 15
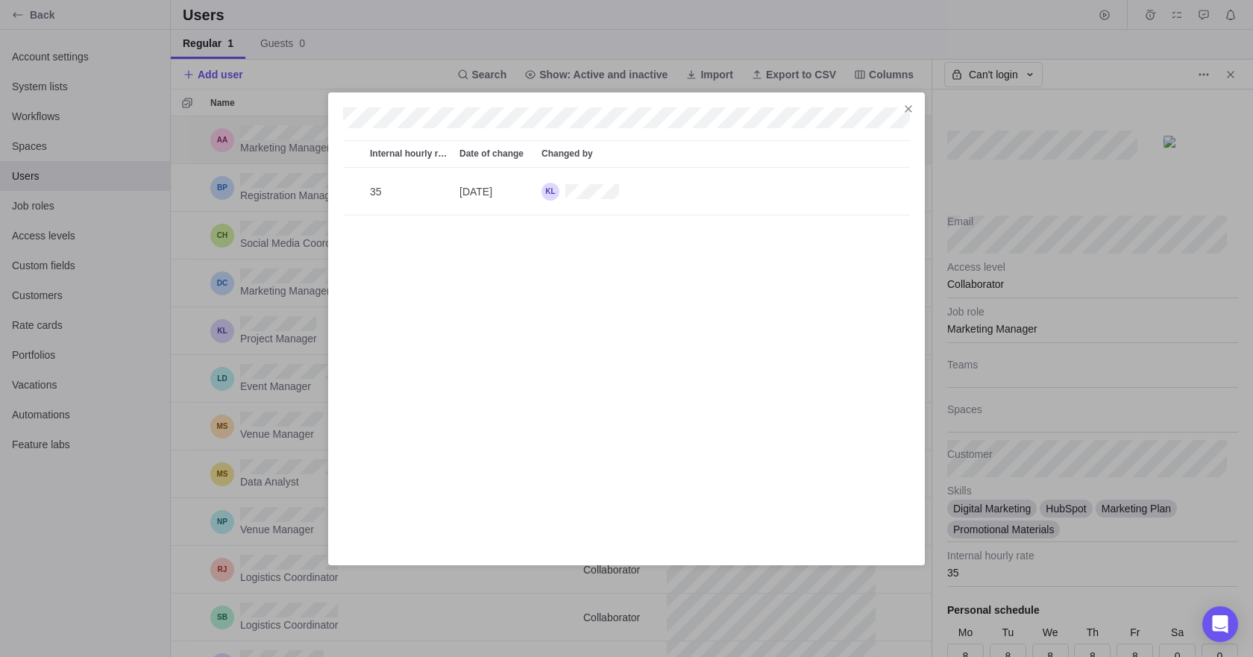
scroll to position [371, 556]
click at [912, 108] on icon "Close" at bounding box center [908, 109] width 12 height 12
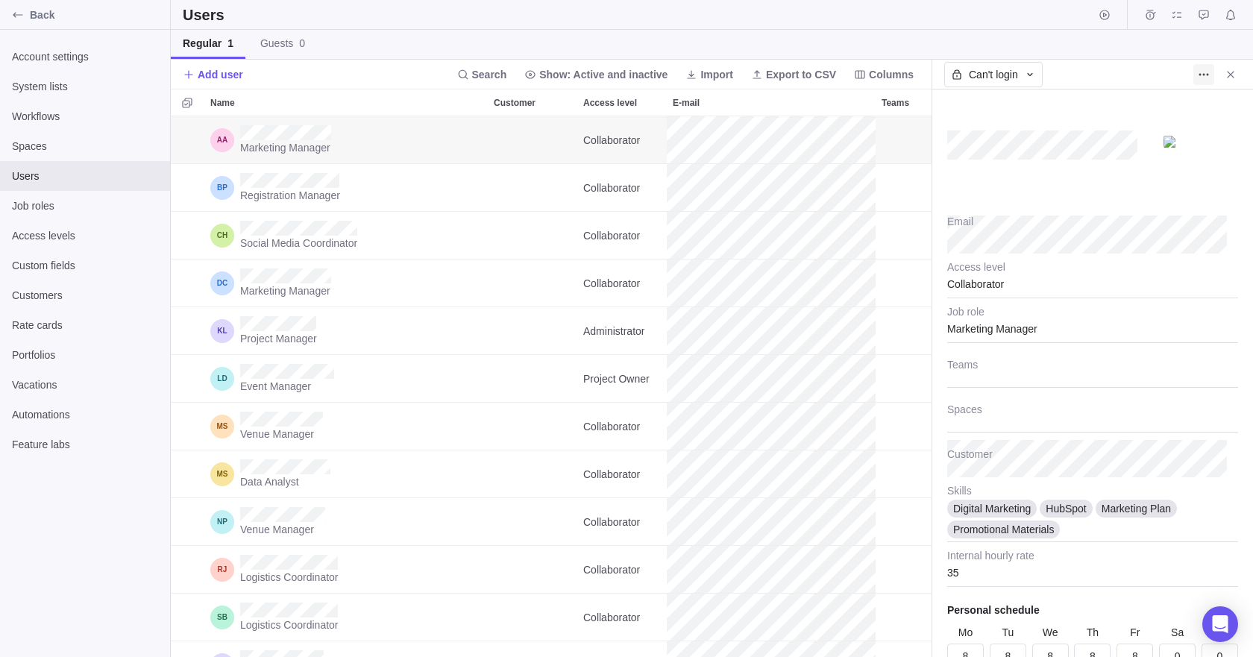
click at [1201, 75] on icon "More actions" at bounding box center [1204, 75] width 12 height 12
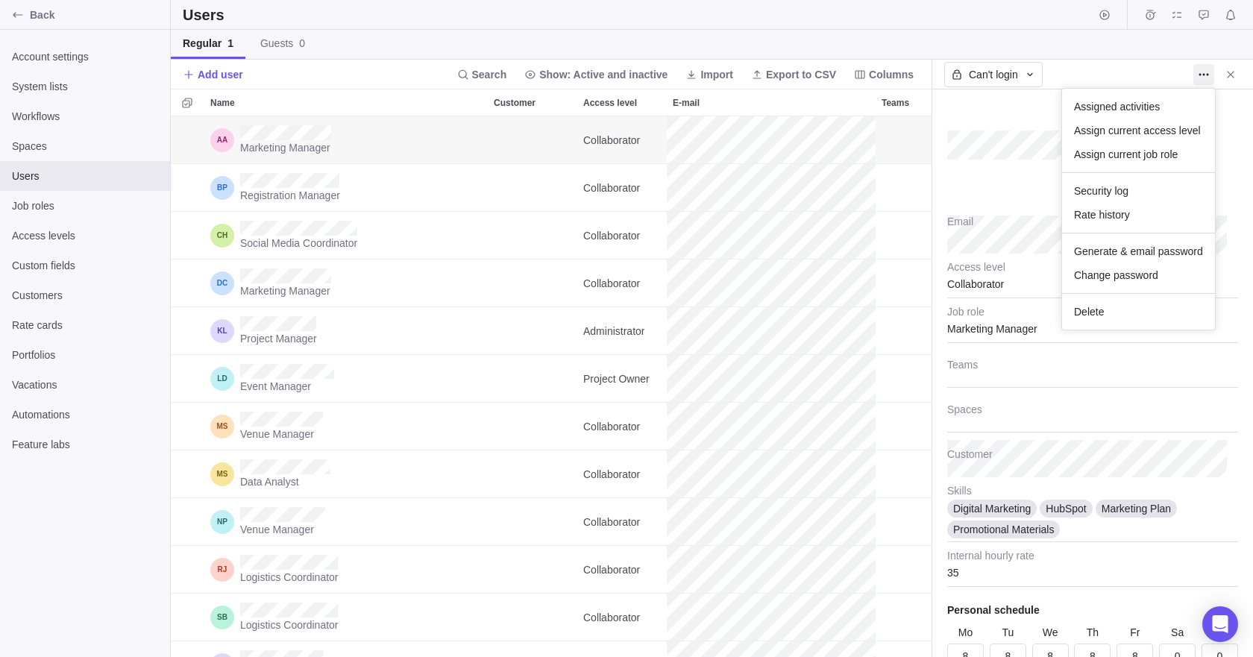
click at [1008, 121] on body "Back Account settings System lists Workflows Spaces Users Job roles Access leve…" at bounding box center [626, 328] width 1253 height 657
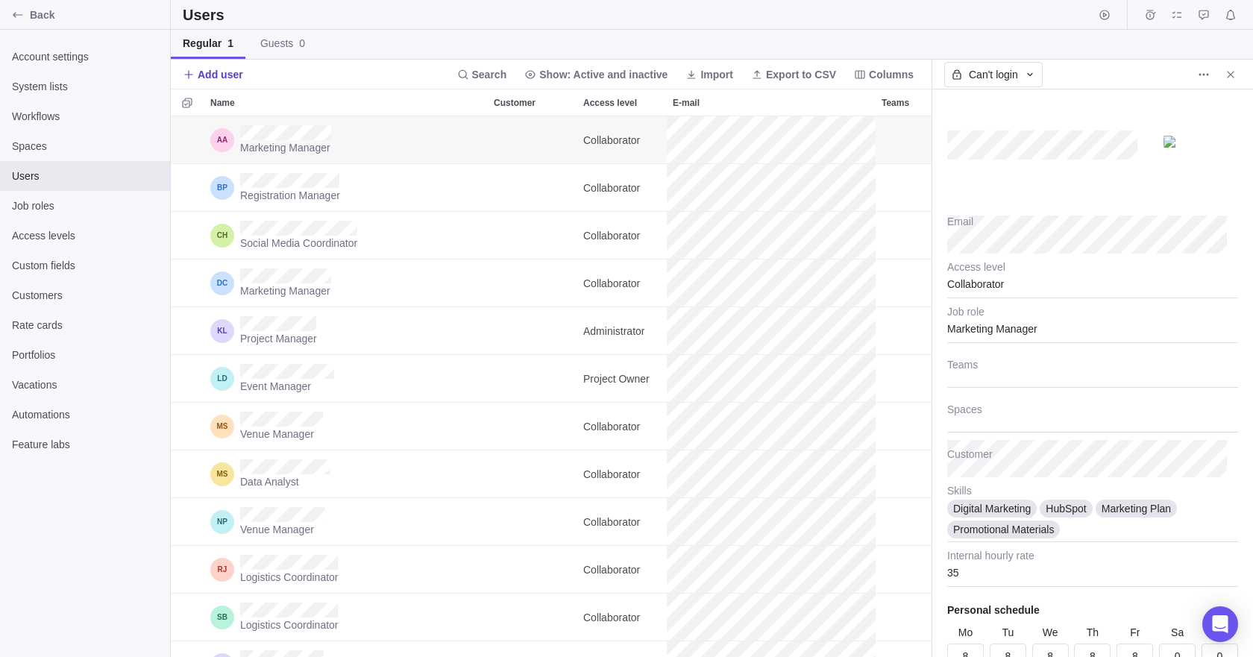
click at [195, 72] on span "Add user" at bounding box center [213, 74] width 60 height 21
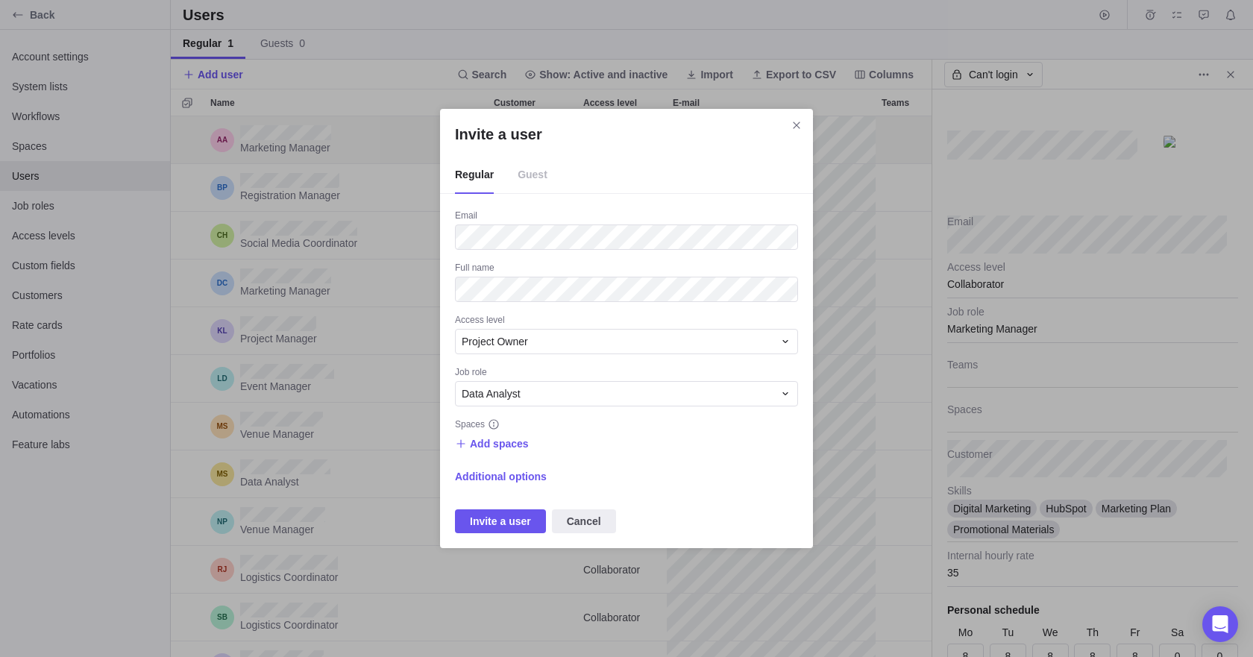
click at [521, 173] on span "Guest" at bounding box center [533, 175] width 30 height 37
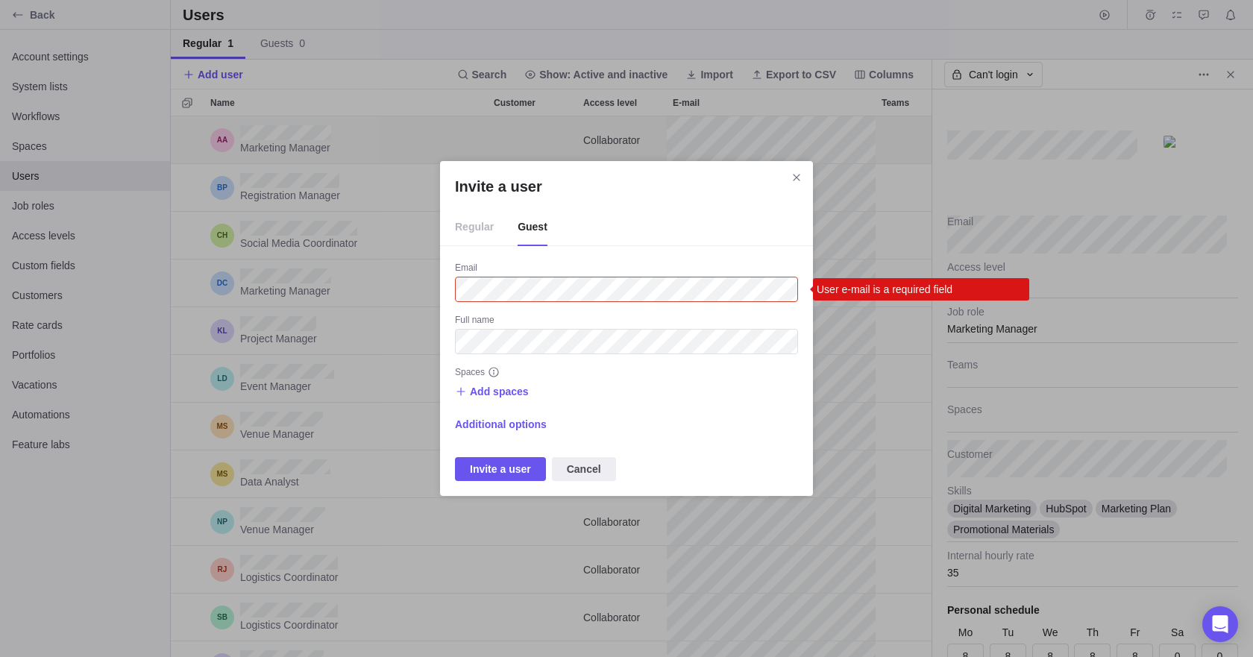
click at [482, 222] on span "Regular" at bounding box center [474, 227] width 39 height 37
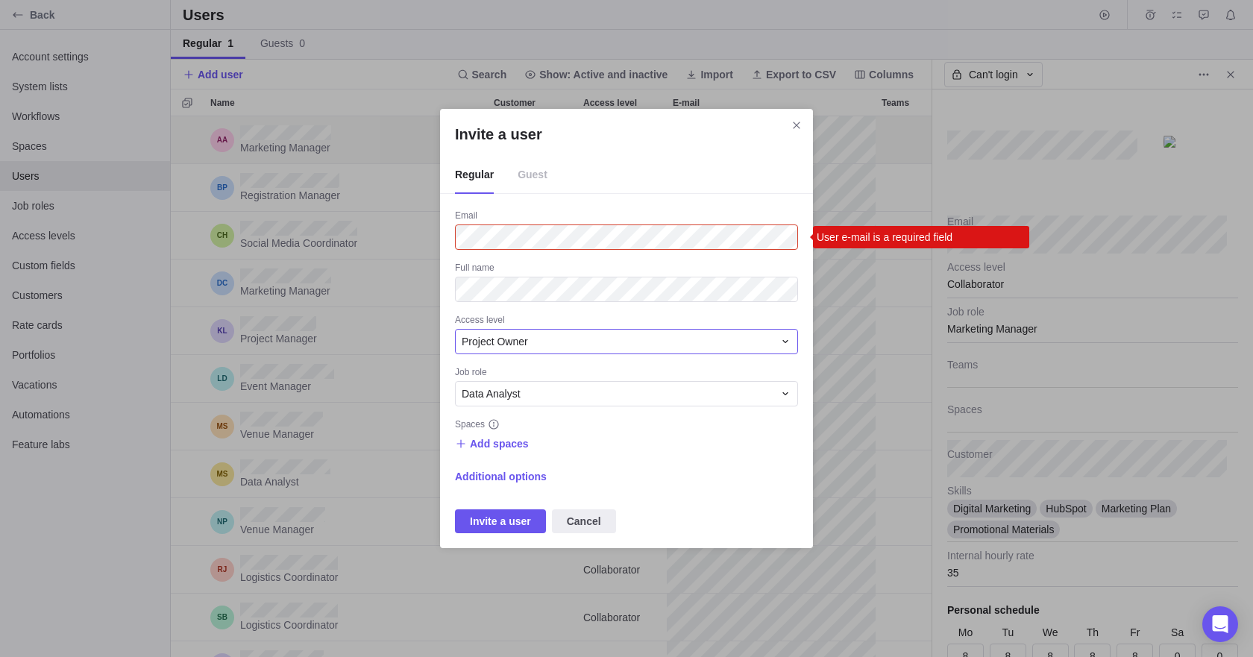
click at [547, 339] on div "Project Owner" at bounding box center [618, 341] width 312 height 15
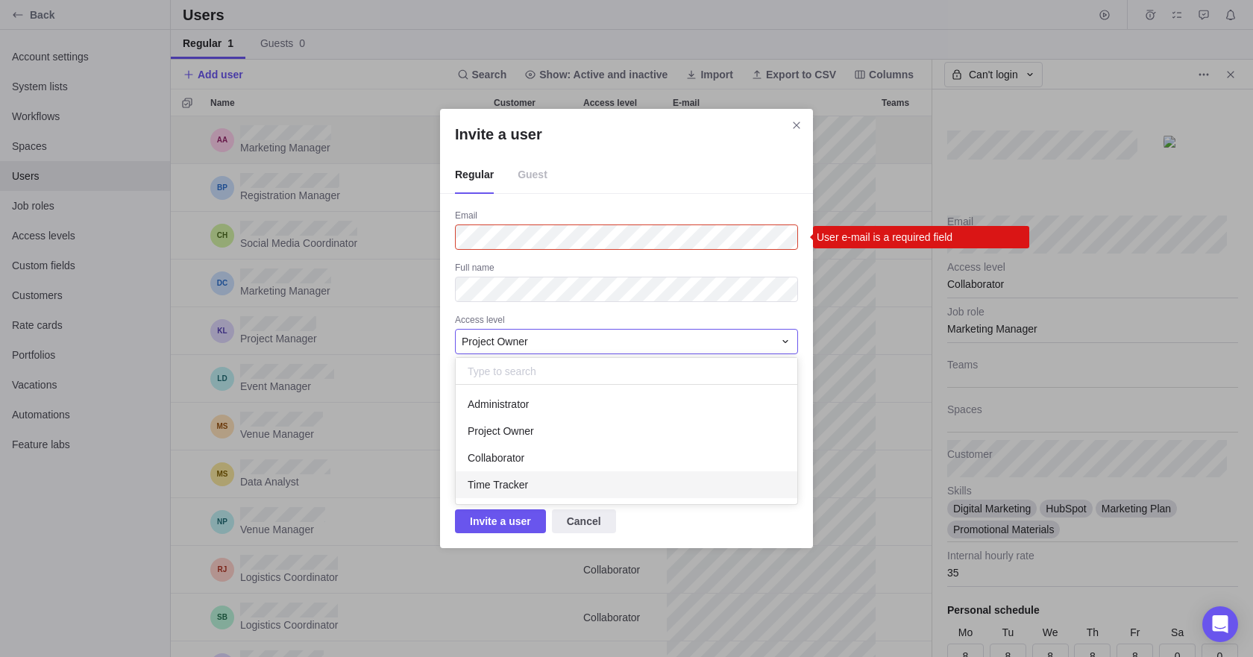
click at [526, 491] on div "Time Tracker" at bounding box center [627, 484] width 342 height 27
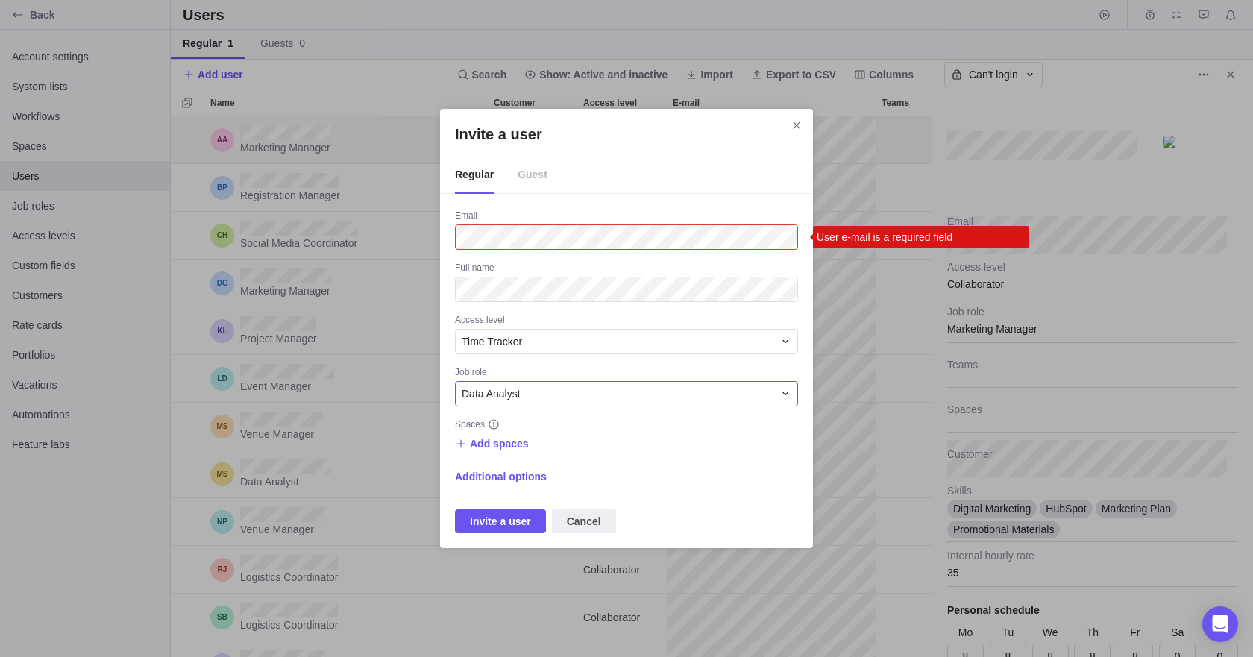
click at [538, 396] on div "Data Analyst" at bounding box center [618, 393] width 312 height 15
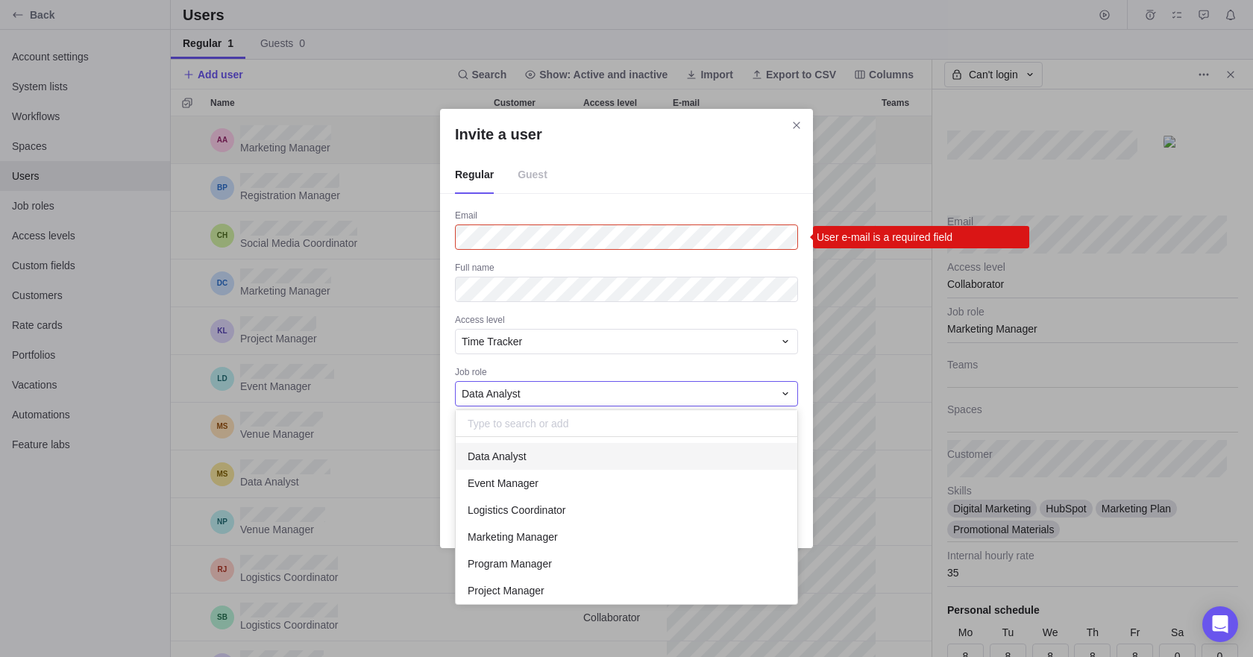
scroll to position [156, 330]
click at [550, 401] on div "Data Analyst" at bounding box center [626, 393] width 343 height 25
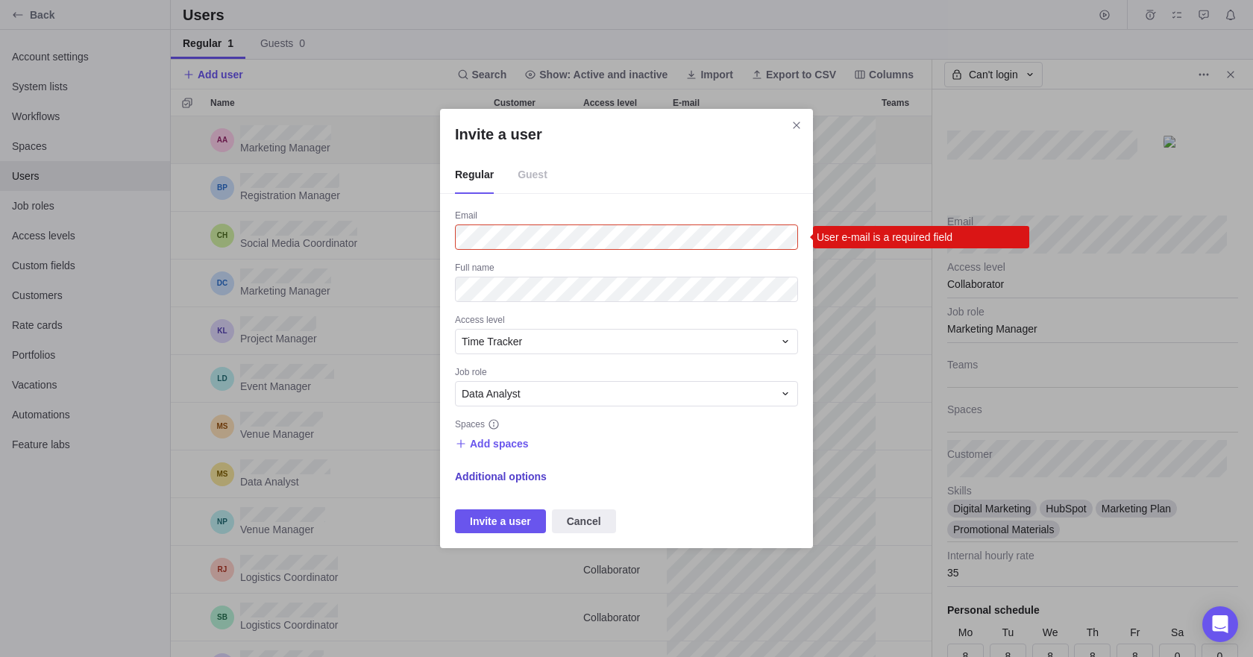
click at [521, 474] on span "Additional options" at bounding box center [501, 476] width 92 height 15
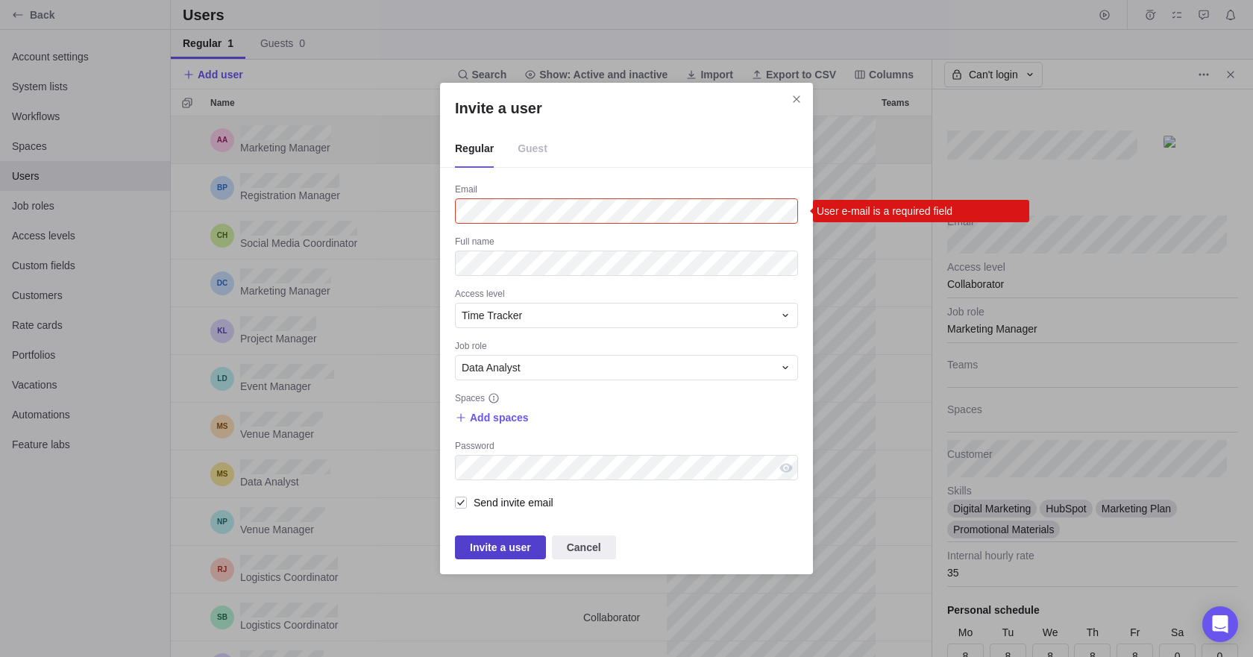
click at [535, 555] on span "Invite a user" at bounding box center [500, 547] width 91 height 24
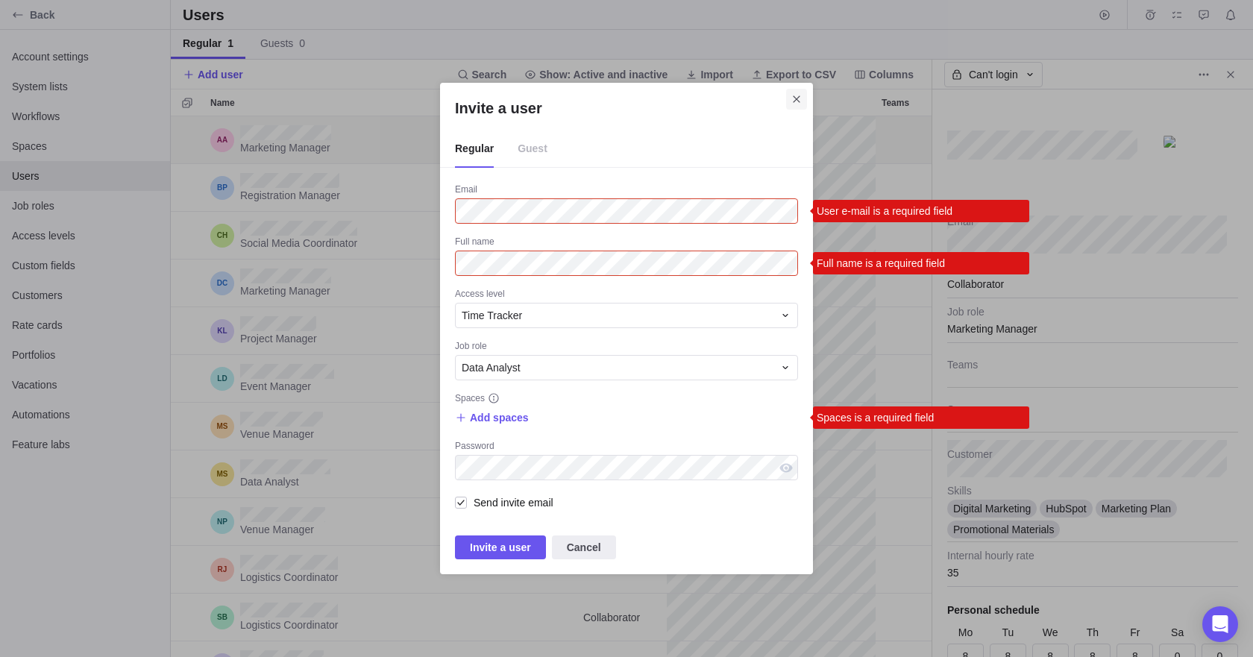
click at [794, 98] on icon "Close" at bounding box center [797, 99] width 12 height 12
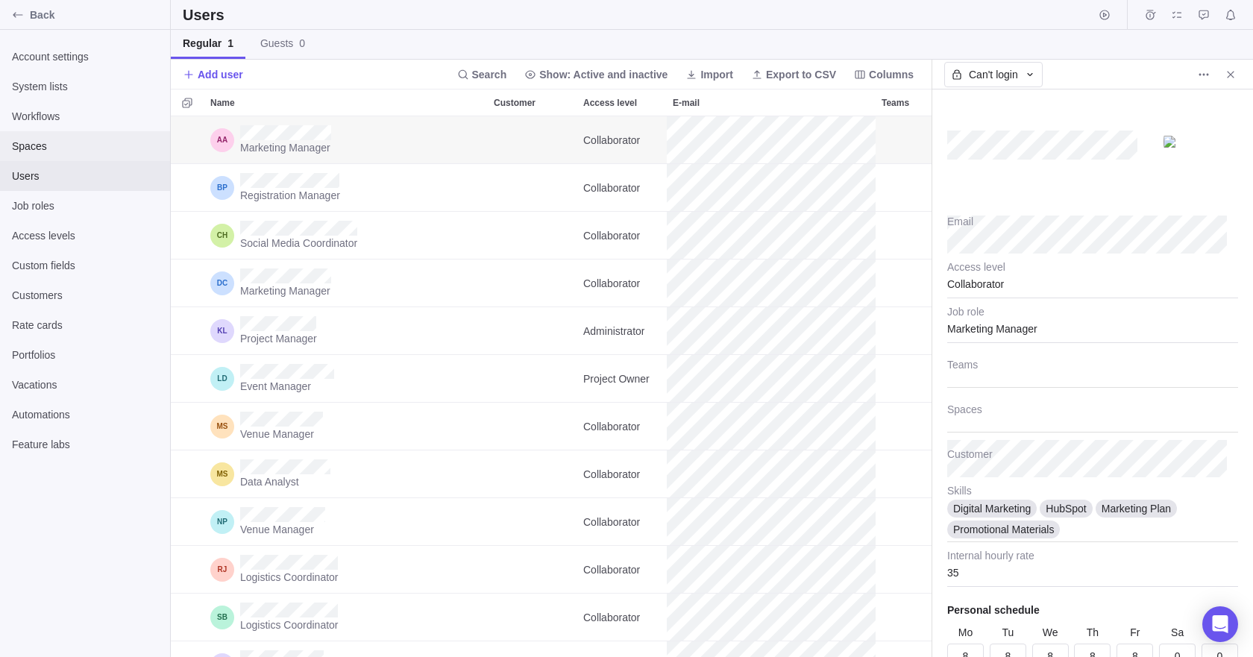
click at [55, 155] on div "Spaces" at bounding box center [85, 146] width 170 height 30
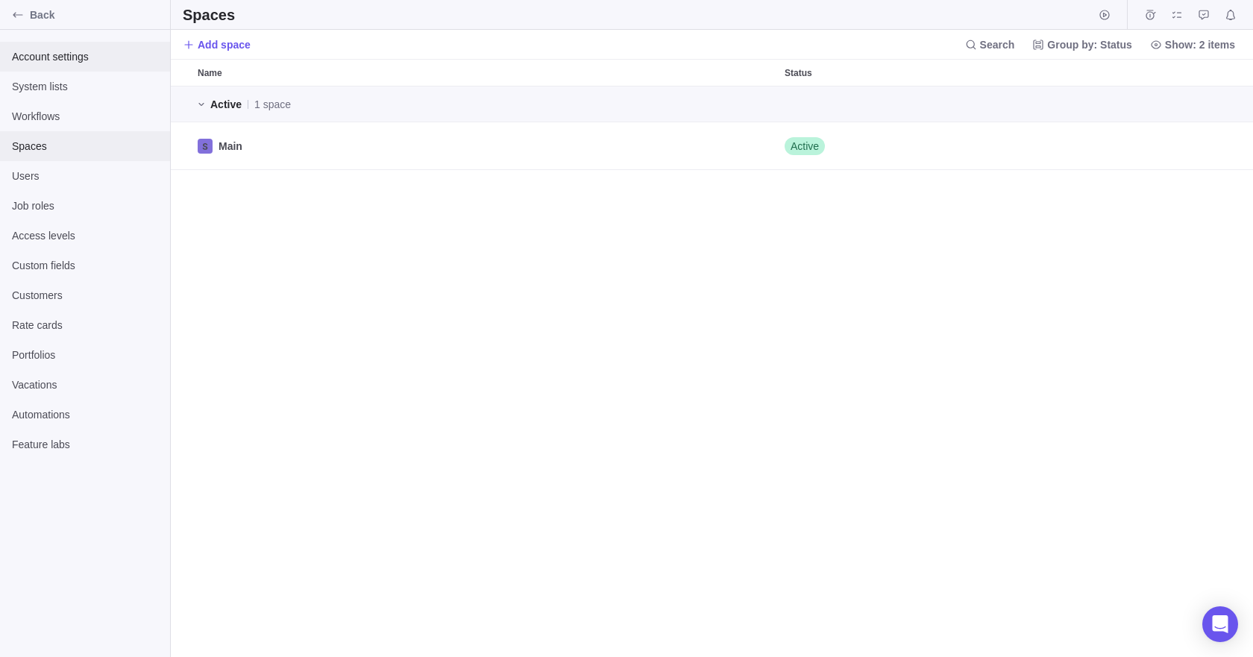
scroll to position [559, 1071]
click at [64, 57] on span "Account settings" at bounding box center [85, 56] width 146 height 15
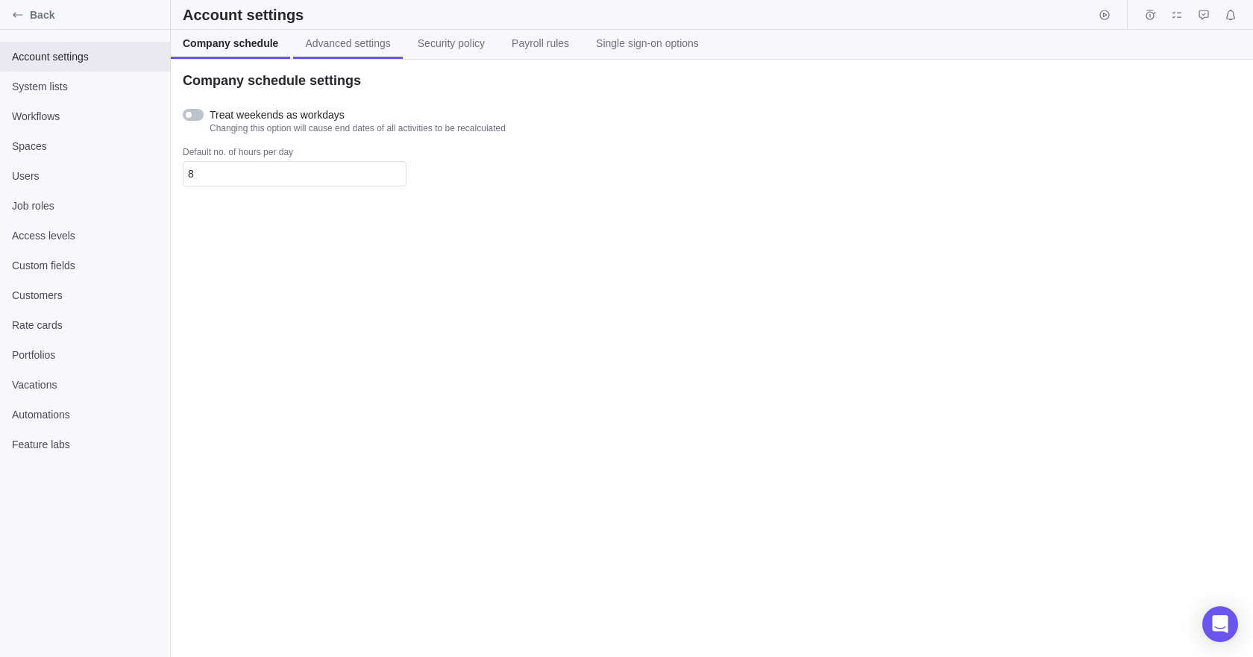
click at [366, 46] on span "Advanced settings" at bounding box center [347, 43] width 85 height 15
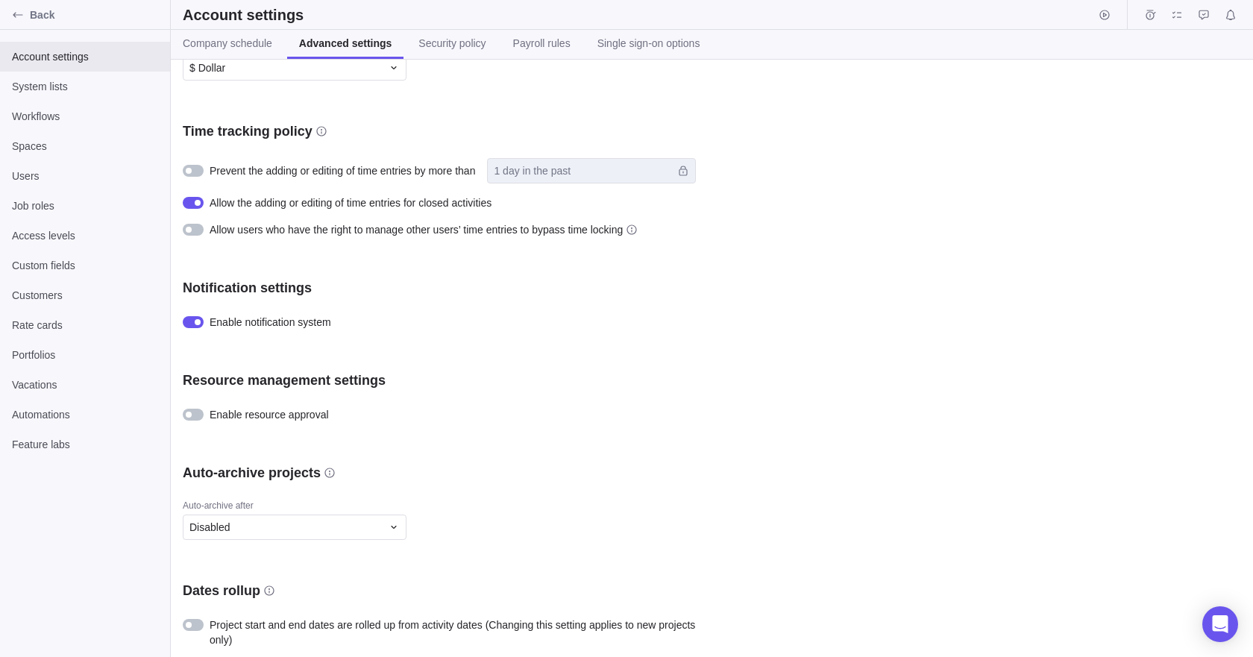
scroll to position [544, 0]
click at [49, 116] on span "Workflows" at bounding box center [85, 116] width 146 height 15
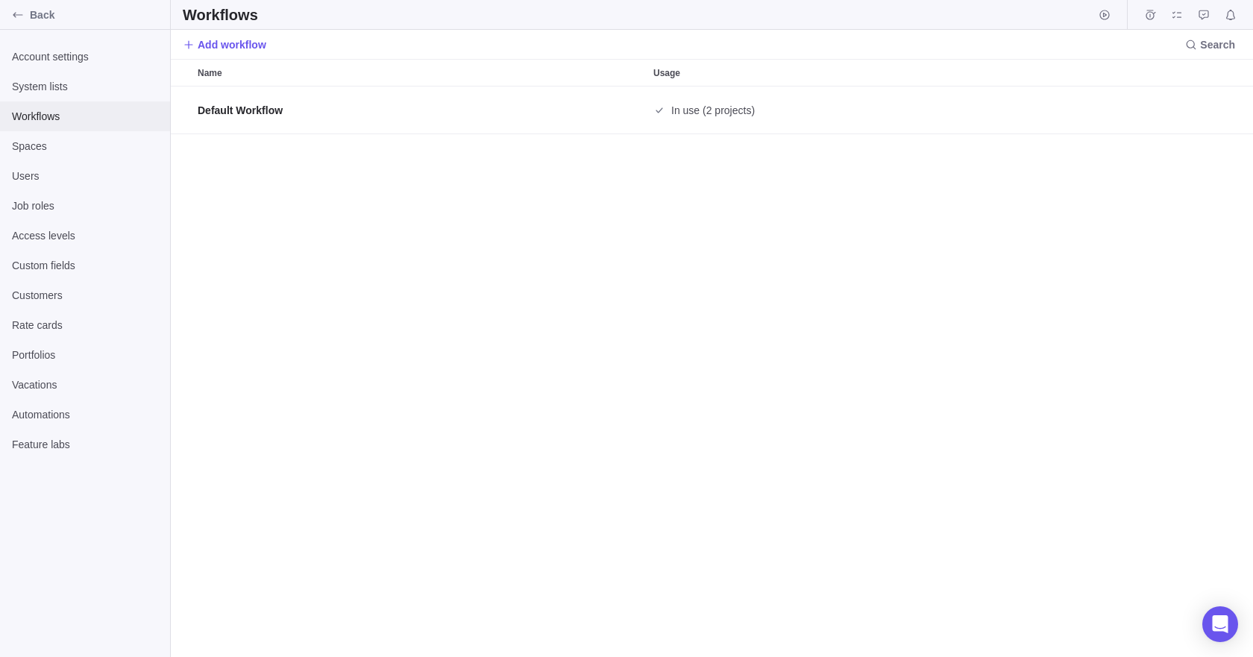
scroll to position [559, 1071]
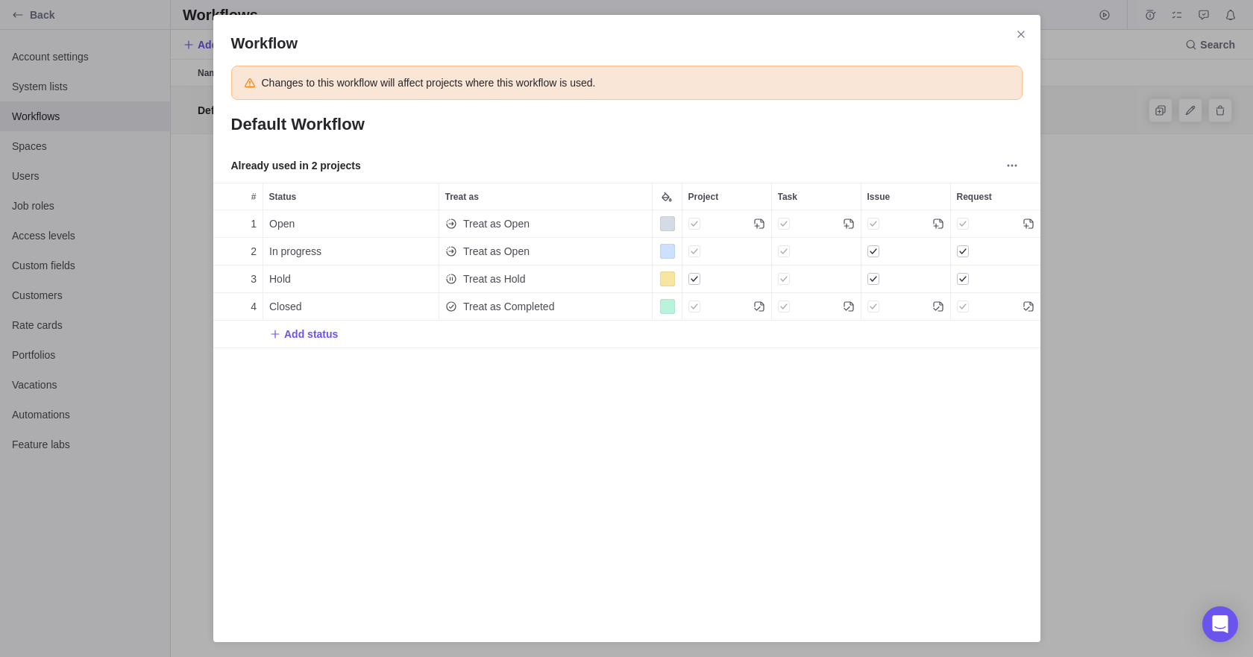
scroll to position [385, 816]
click at [1020, 31] on icon "Close" at bounding box center [1021, 34] width 12 height 12
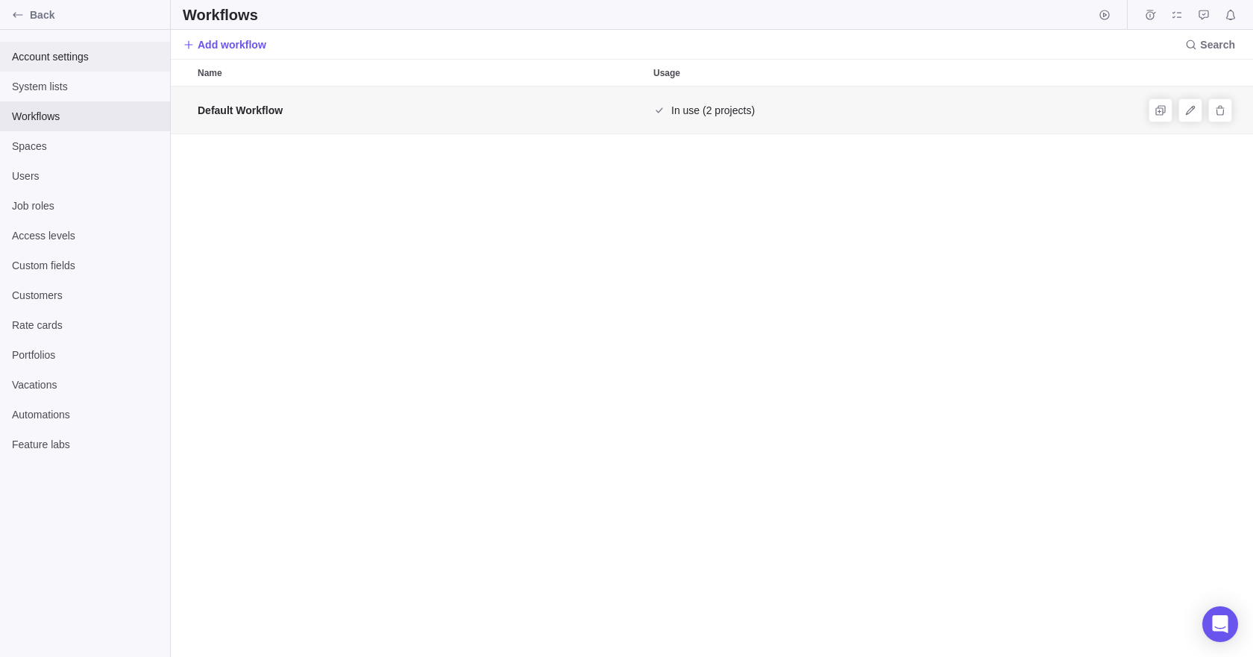
click at [84, 58] on span "Account settings" at bounding box center [85, 56] width 146 height 15
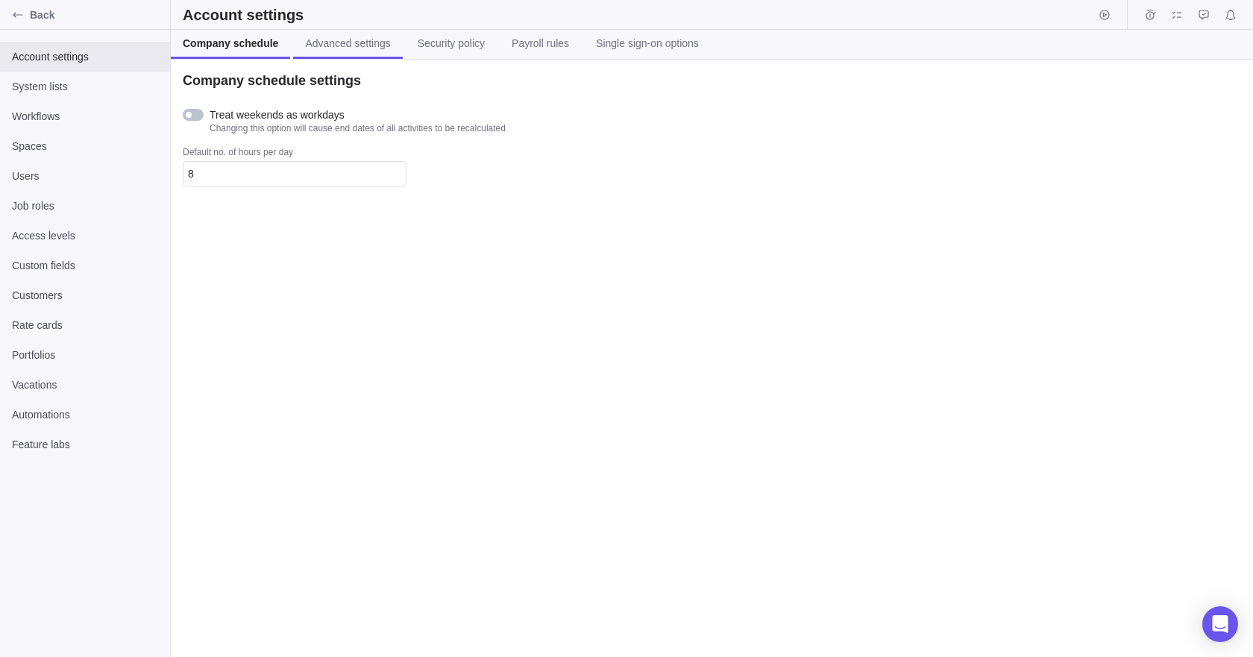
click at [310, 40] on span "Advanced settings" at bounding box center [347, 43] width 85 height 15
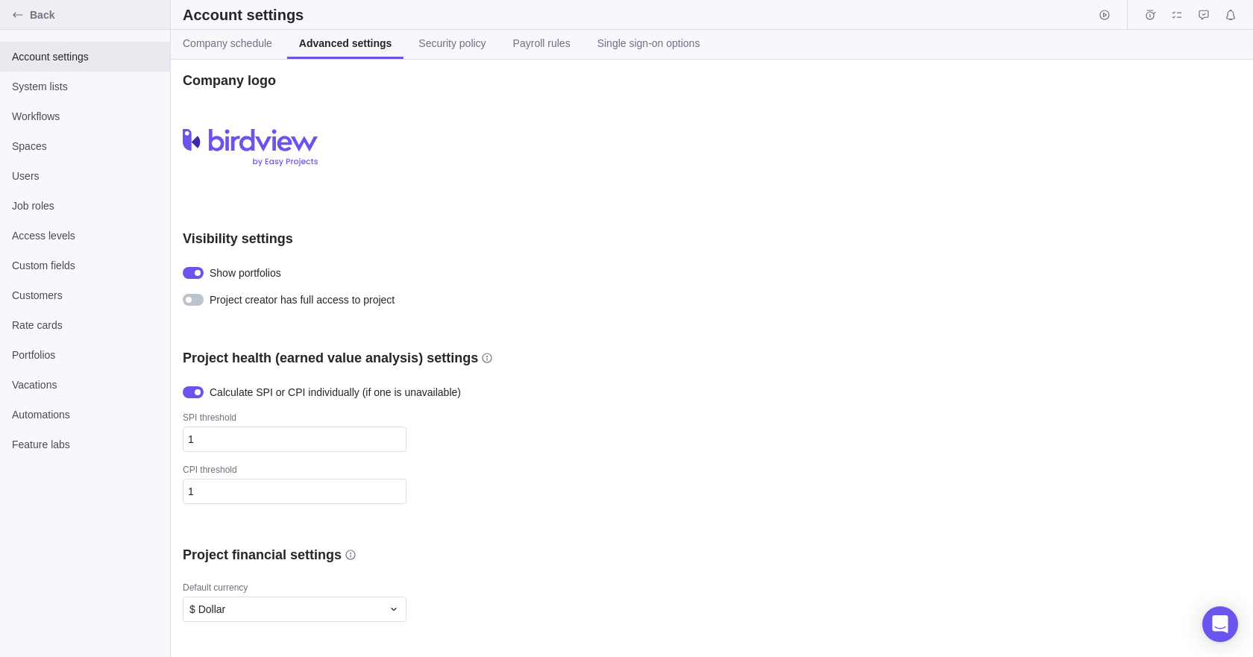
click at [19, 11] on icon "Back" at bounding box center [18, 15] width 12 height 12
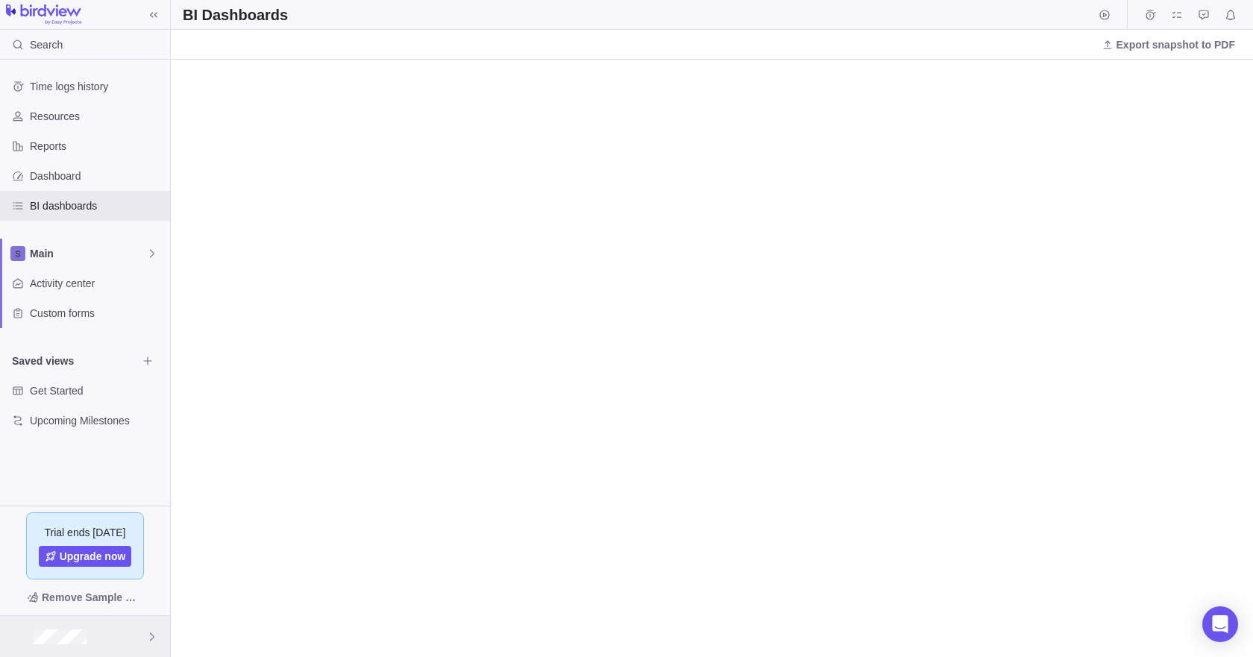
click at [51, 644] on div at bounding box center [85, 636] width 170 height 41
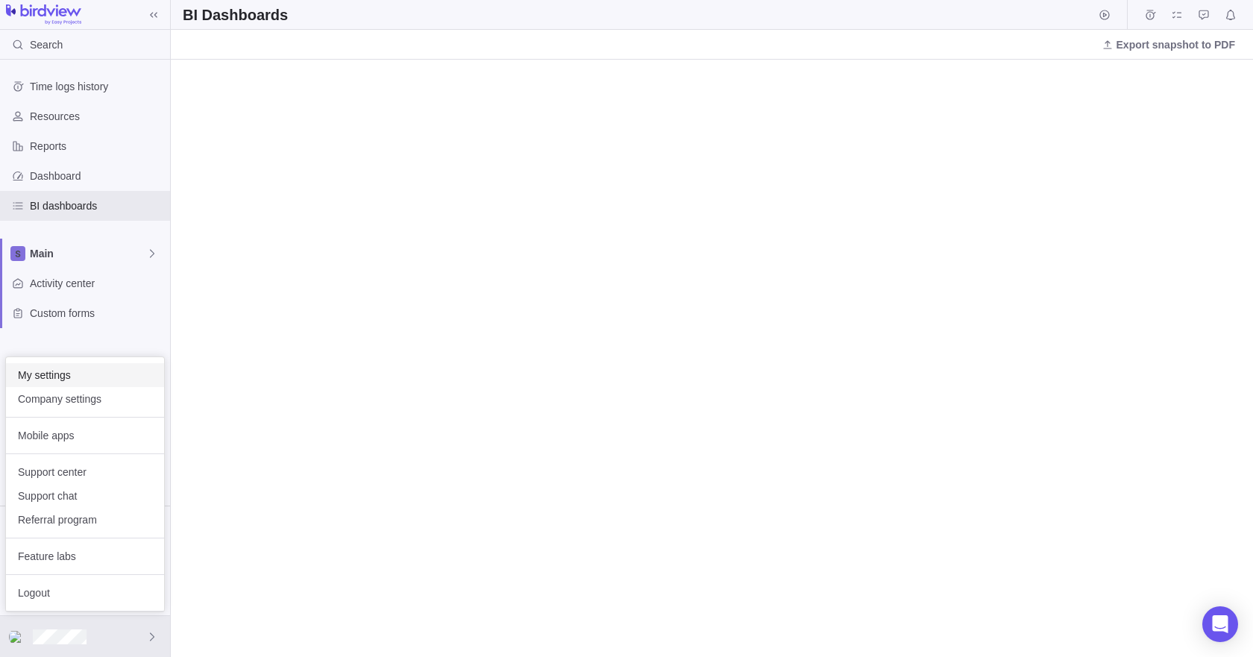
click at [54, 377] on span "My settings" at bounding box center [85, 375] width 134 height 15
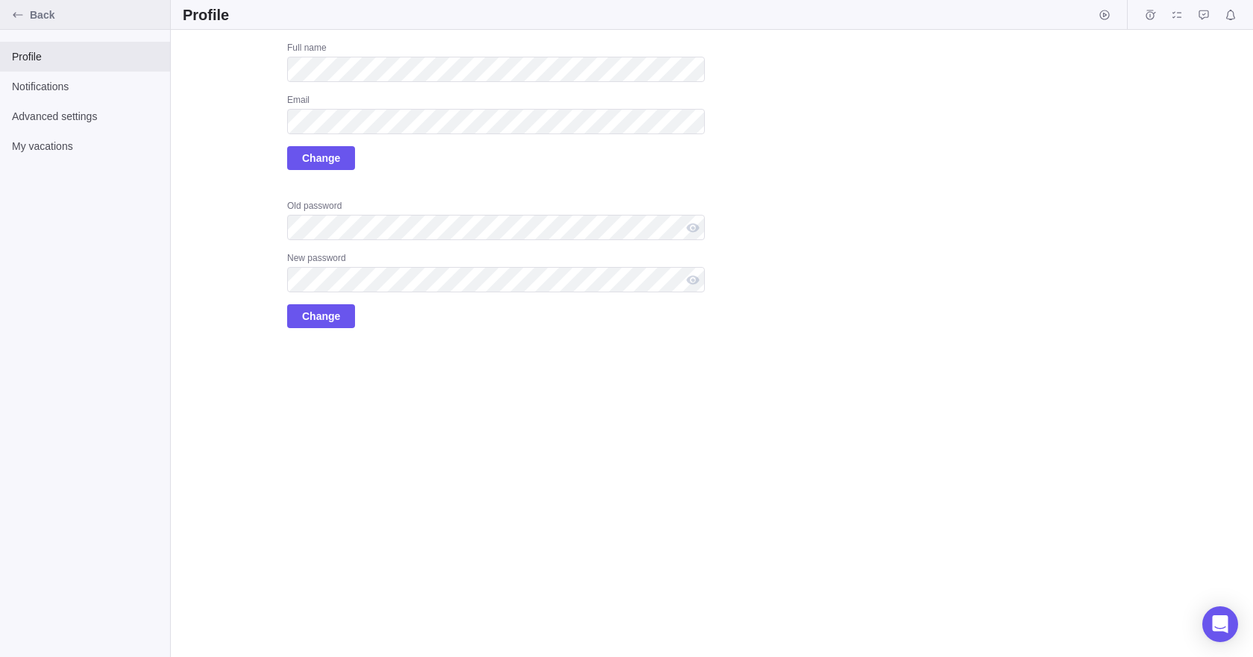
click at [10, 16] on div "Back" at bounding box center [18, 15] width 24 height 24
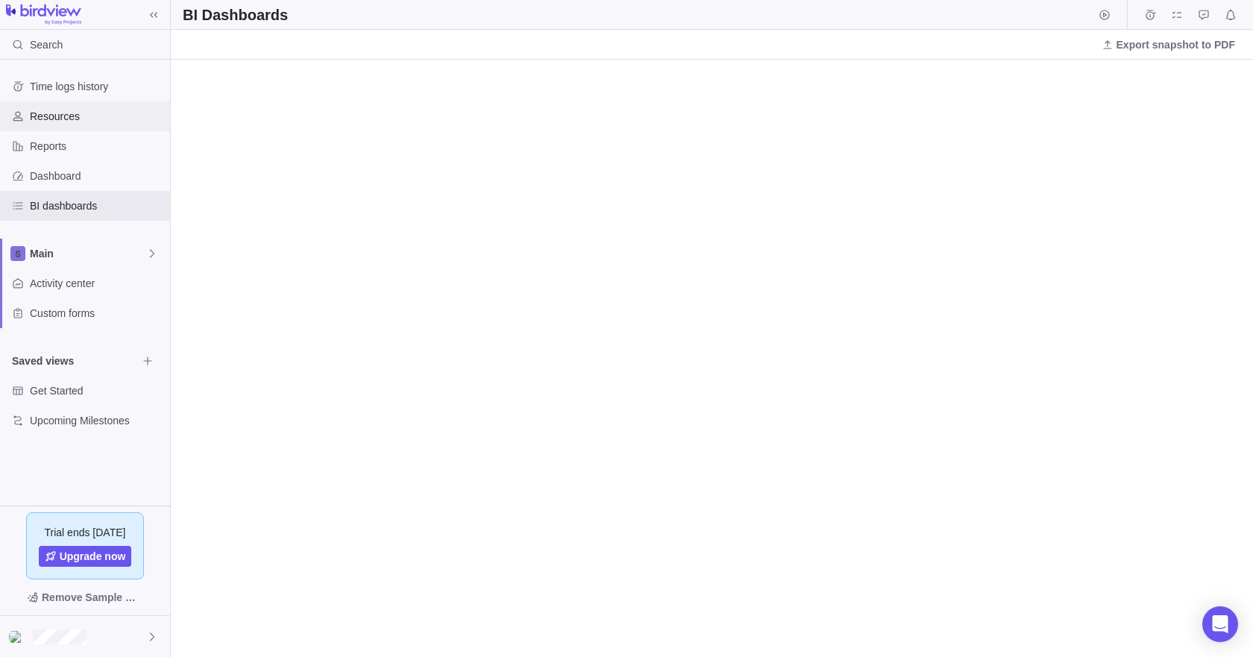
click at [48, 110] on span "Resources" at bounding box center [97, 116] width 134 height 15
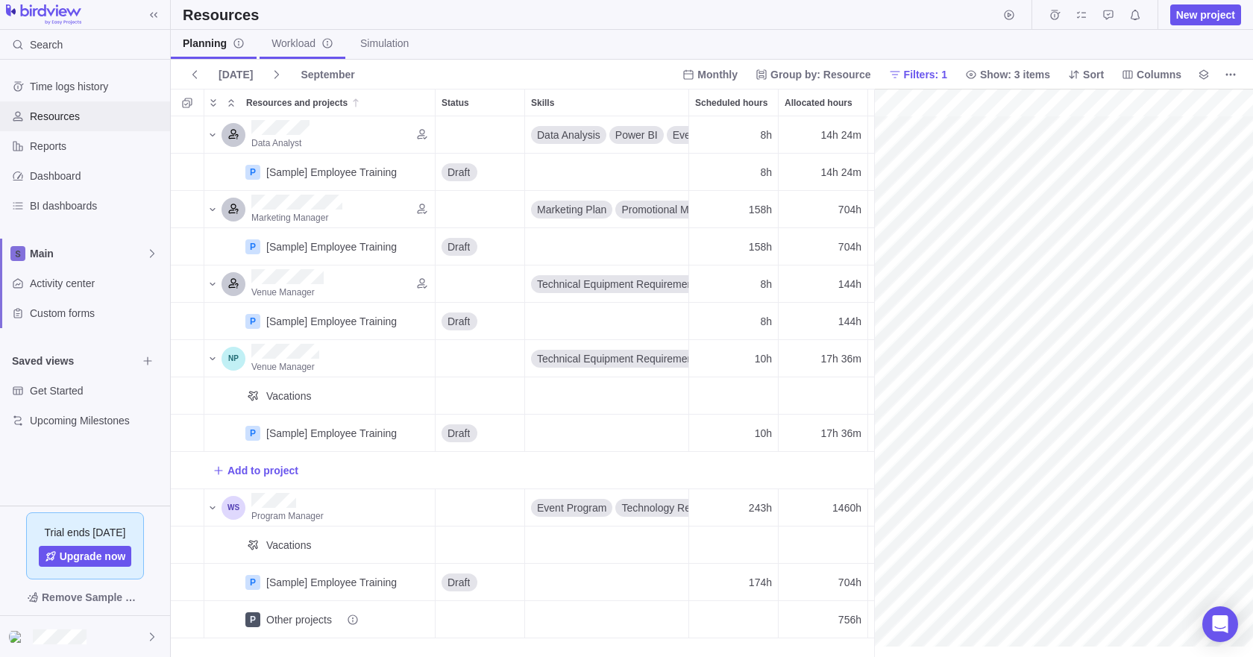
scroll to position [0, 241]
click at [304, 45] on span "Workload" at bounding box center [302, 43] width 62 height 15
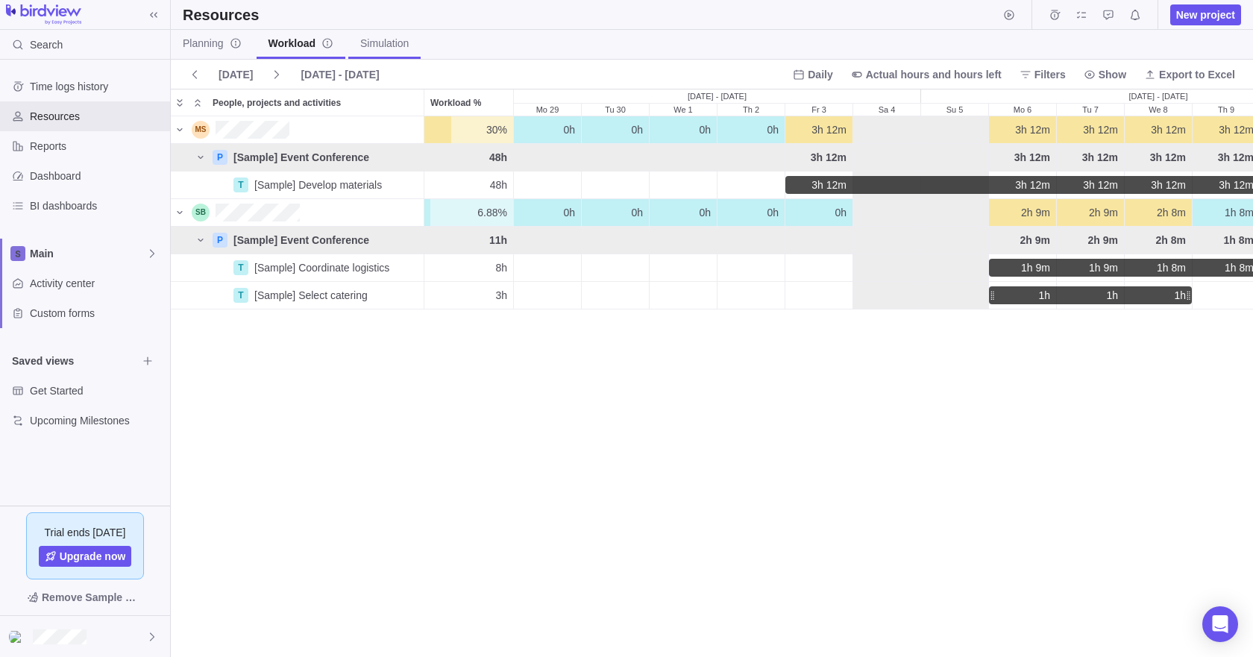
scroll to position [529, 1071]
click at [371, 42] on span "Simulation" at bounding box center [384, 43] width 48 height 15
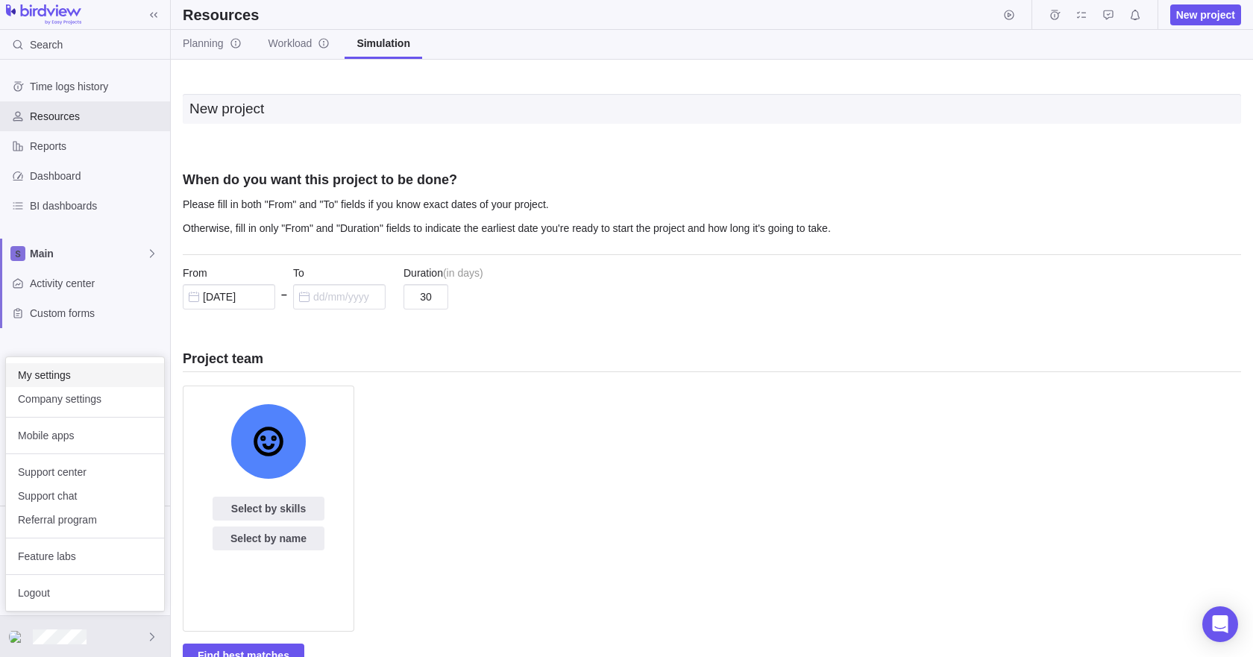
click at [59, 371] on span "My settings" at bounding box center [85, 375] width 134 height 15
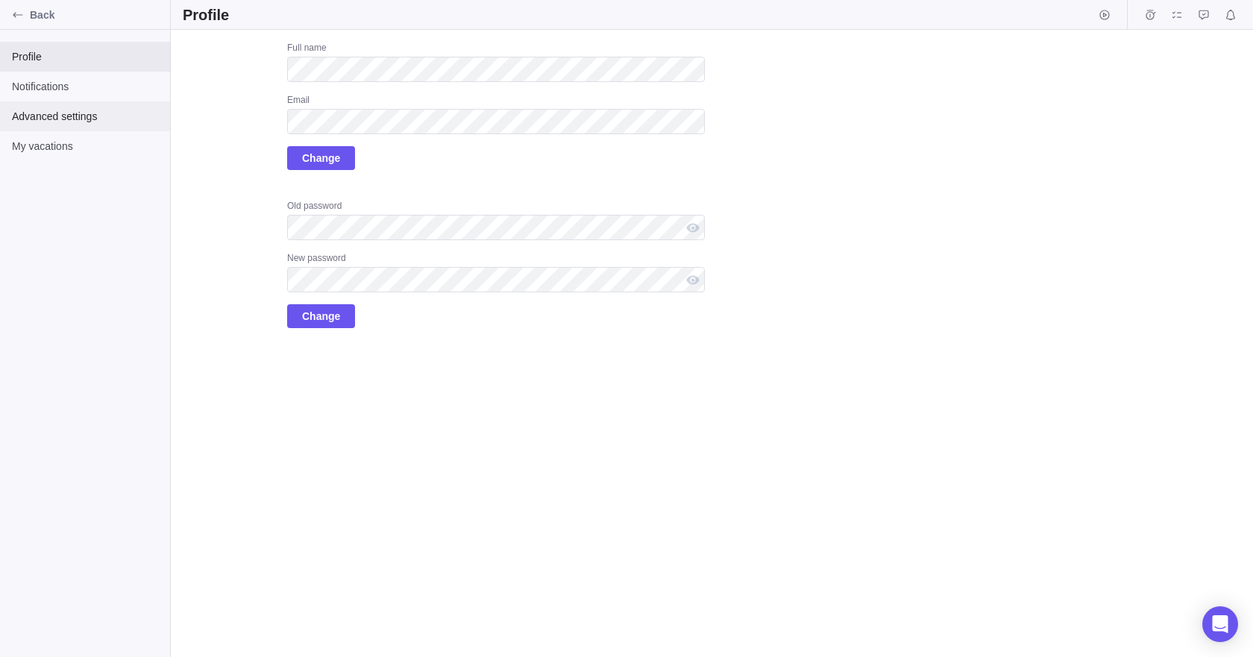
click at [56, 119] on span "Advanced settings" at bounding box center [85, 116] width 146 height 15
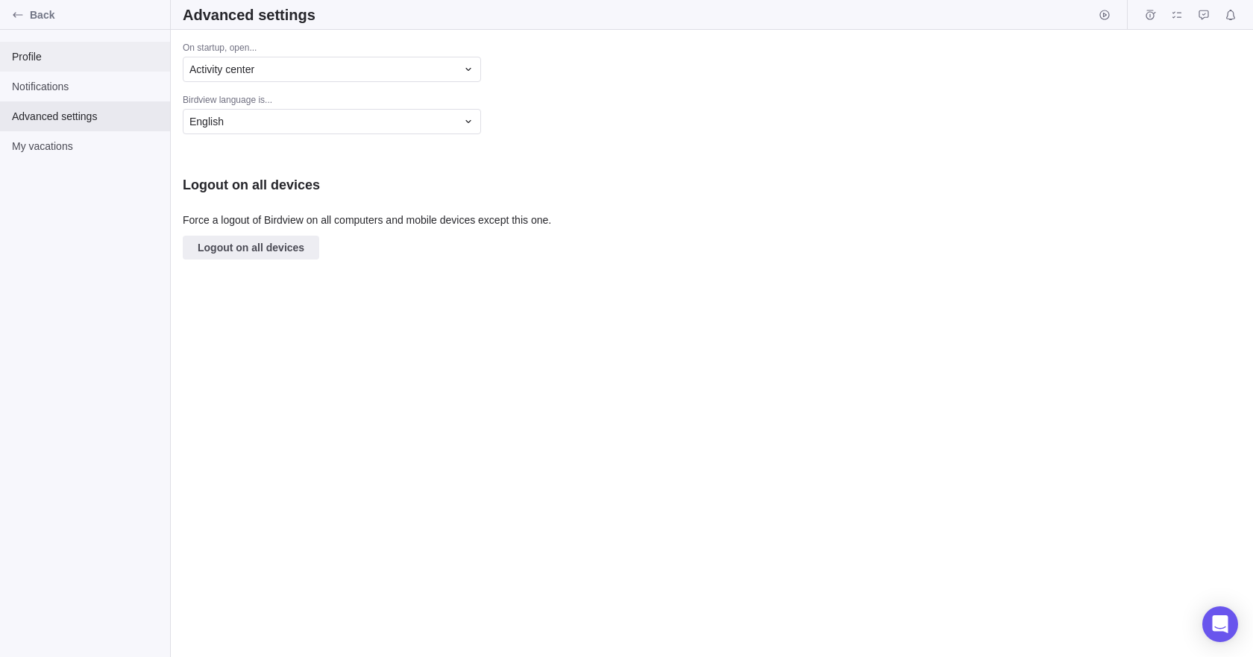
click at [10, 57] on div "Profile" at bounding box center [85, 57] width 170 height 30
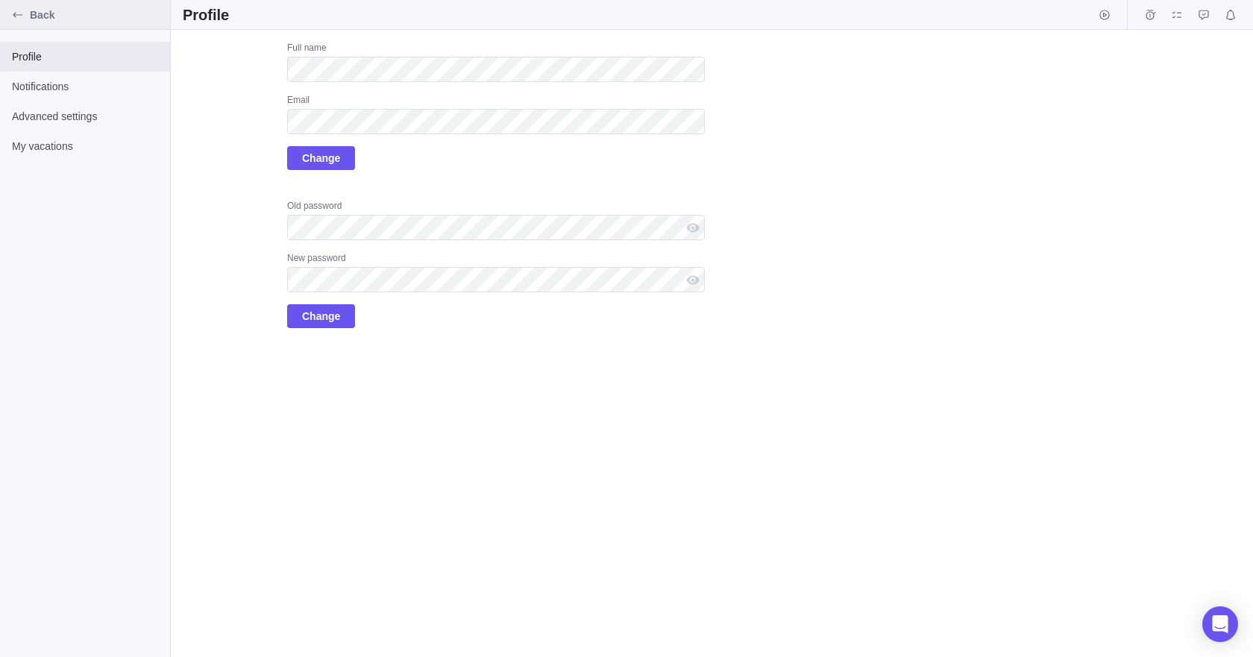
click at [16, 13] on icon "Back" at bounding box center [18, 14] width 10 height 5
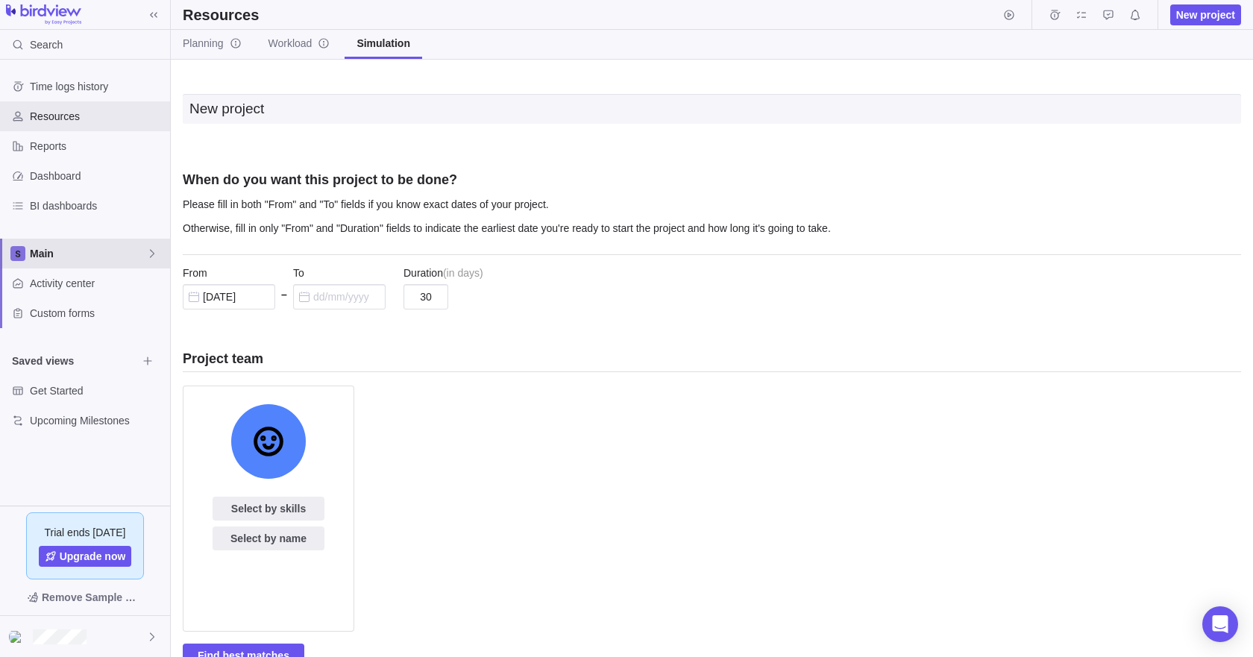
click at [54, 254] on span "Main" at bounding box center [88, 253] width 116 height 15
click at [55, 252] on span "Main" at bounding box center [88, 253] width 116 height 15
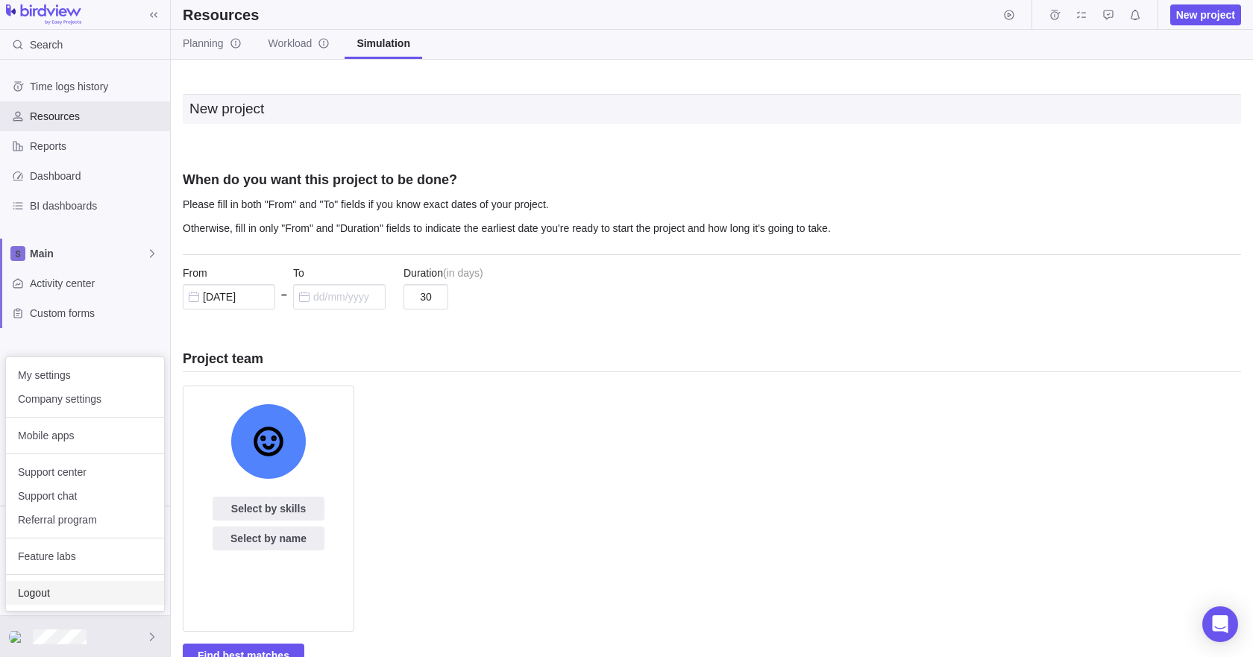
click at [51, 594] on span "Logout" at bounding box center [85, 592] width 134 height 15
